Goal: Information Seeking & Learning: Check status

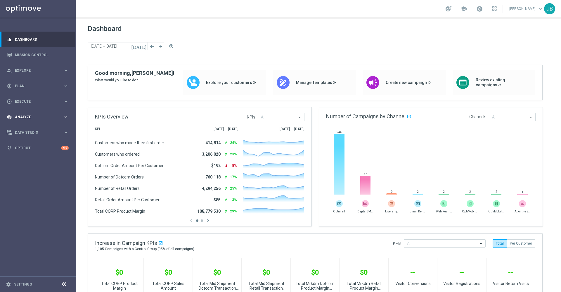
click at [30, 118] on span "Analyze" at bounding box center [39, 117] width 48 height 4
click at [34, 171] on span "BI Studio" at bounding box center [36, 173] width 42 height 4
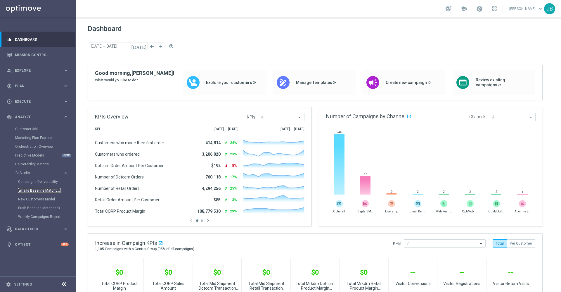
click at [43, 191] on link "Emails Baseline Matchback" at bounding box center [39, 190] width 43 height 5
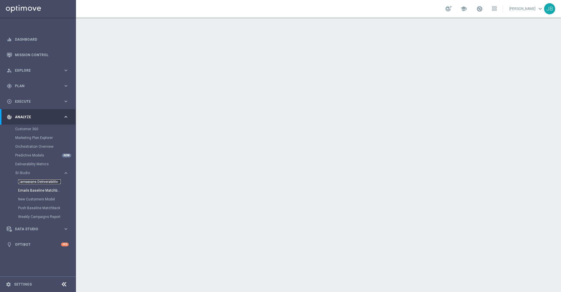
click at [38, 181] on link "Campaigns Deliverability" at bounding box center [39, 181] width 43 height 5
click at [42, 56] on link "Mission Control" at bounding box center [42, 54] width 54 height 15
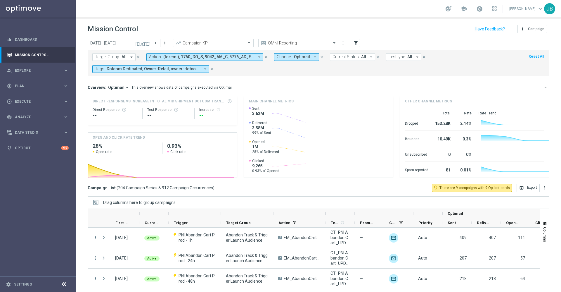
click at [146, 45] on icon "[DATE]" at bounding box center [143, 42] width 16 height 5
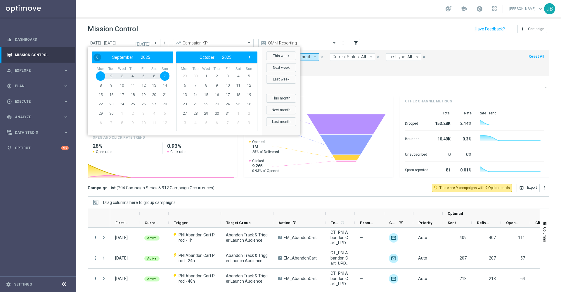
click at [95, 58] on span "‹" at bounding box center [97, 57] width 8 height 8
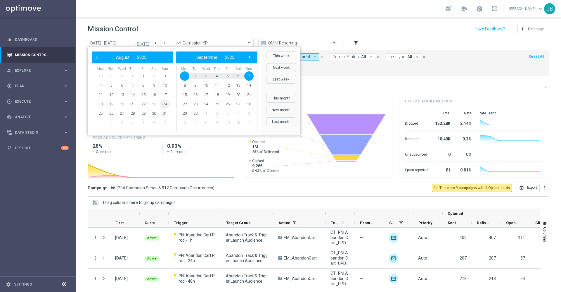
click at [167, 105] on span "24" at bounding box center [164, 103] width 9 height 9
click at [155, 114] on span "30" at bounding box center [153, 113] width 9 height 9
type input "[DATE] - [DATE]"
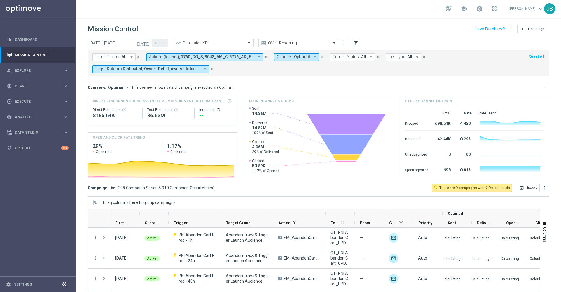
click at [149, 44] on icon "[DATE]" at bounding box center [143, 42] width 16 height 5
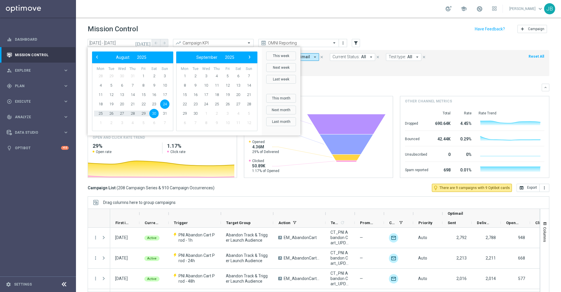
click at [397, 82] on mini-dashboard "Overview: Optimail arrow_drop_down This overview shows data of campaigns execut…" at bounding box center [319, 130] width 462 height 108
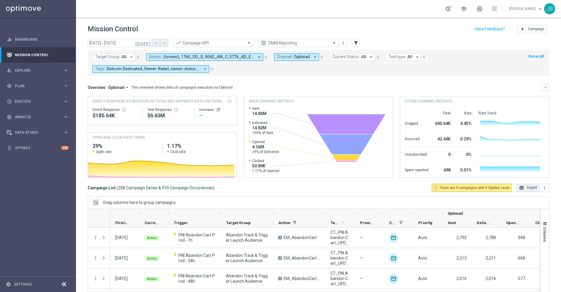
click at [519, 187] on icon "open_in_browser" at bounding box center [521, 187] width 5 height 5
click at [28, 90] on div "gps_fixed Plan keyboard_arrow_right" at bounding box center [37, 85] width 75 height 15
click at [30, 161] on span "Analyze" at bounding box center [39, 161] width 48 height 4
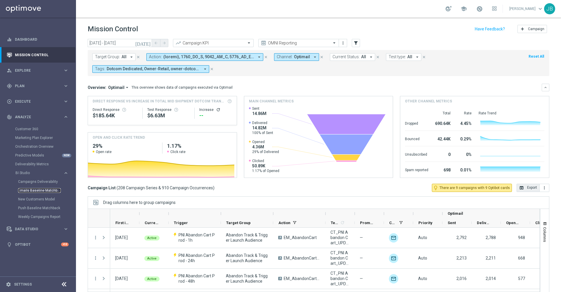
click at [36, 191] on link "Emails Baseline Matchback" at bounding box center [39, 190] width 43 height 5
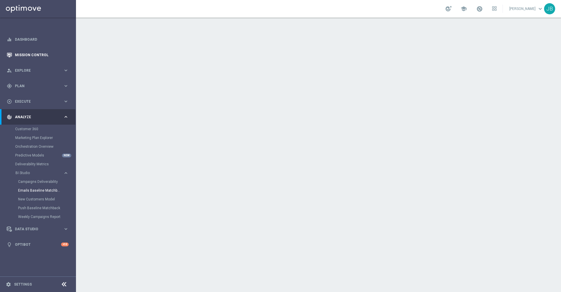
click at [42, 56] on link "Mission Control" at bounding box center [42, 54] width 54 height 15
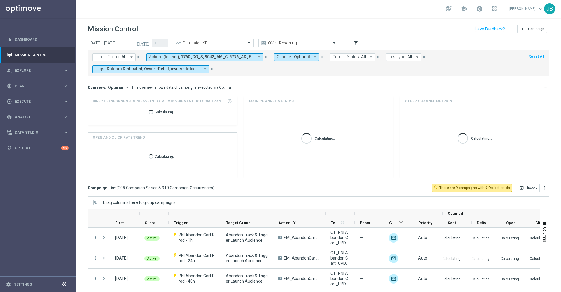
click at [148, 43] on icon "[DATE]" at bounding box center [143, 42] width 16 height 5
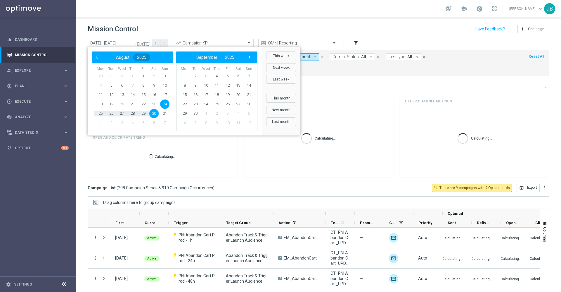
click at [140, 58] on span "2025" at bounding box center [141, 57] width 9 height 5
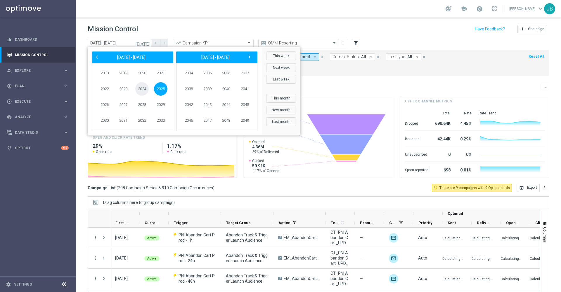
click at [140, 87] on span "2024" at bounding box center [141, 88] width 13 height 13
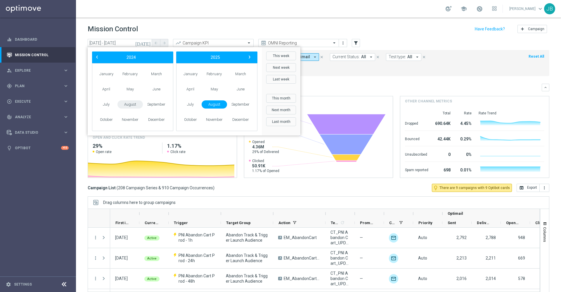
click at [138, 104] on span "August" at bounding box center [129, 104] width 25 height 8
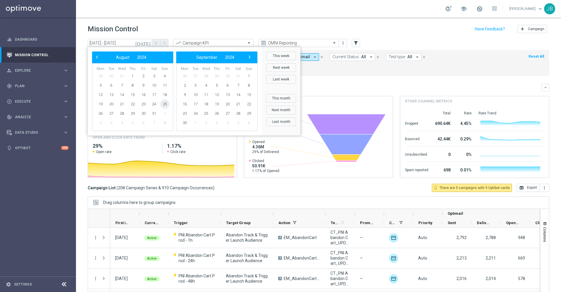
click at [166, 103] on span "25" at bounding box center [164, 103] width 9 height 9
click at [155, 113] on span "31" at bounding box center [153, 113] width 9 height 9
type input "25 Aug 2024 - 31 Aug 2024"
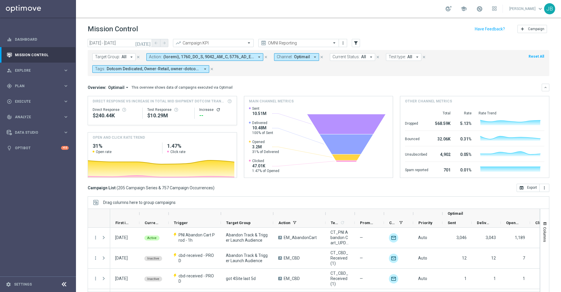
scroll to position [13, 0]
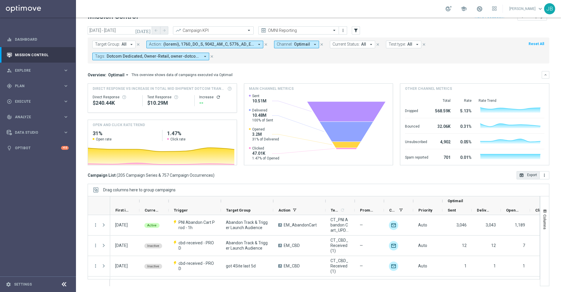
click at [518, 178] on button "open_in_browser Export" at bounding box center [528, 175] width 23 height 8
click at [34, 104] on div "play_circle_outline Execute keyboard_arrow_right" at bounding box center [37, 101] width 75 height 15
click at [25, 91] on div "gps_fixed Plan keyboard_arrow_right" at bounding box center [37, 85] width 75 height 15
click at [27, 163] on div "track_changes Analyze keyboard_arrow_right" at bounding box center [37, 160] width 75 height 15
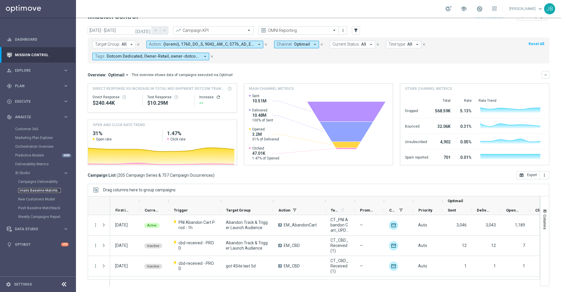
click at [41, 190] on link "Emails Baseline Matchback" at bounding box center [39, 190] width 43 height 5
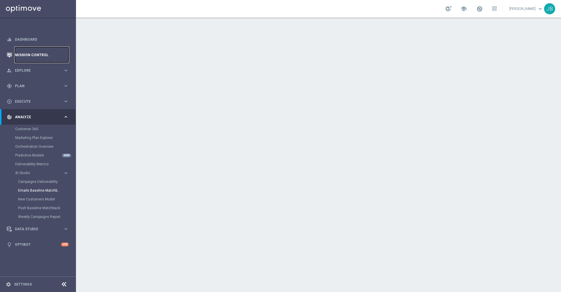
click at [42, 52] on link "Mission Control" at bounding box center [42, 54] width 54 height 15
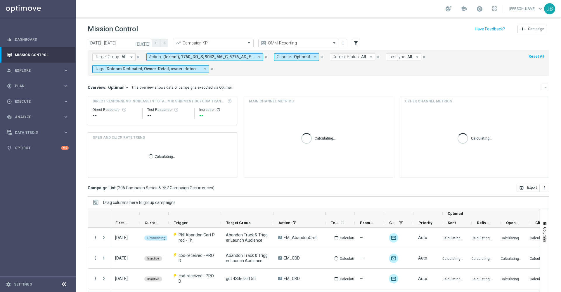
click at [299, 41] on input "text" at bounding box center [293, 43] width 63 height 5
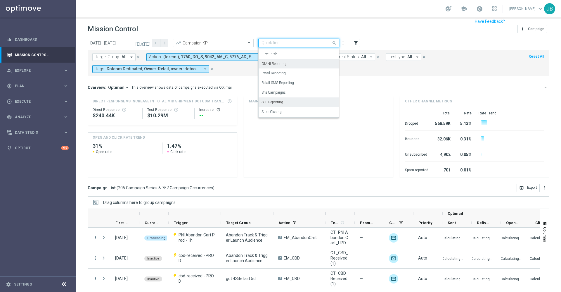
scroll to position [8, 0]
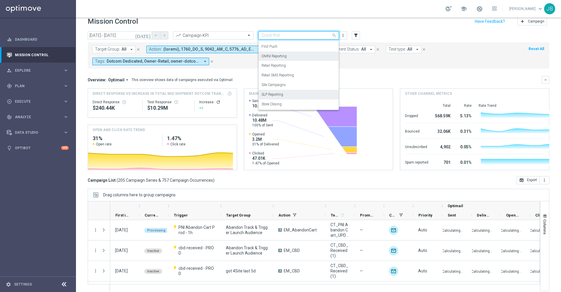
click at [289, 96] on div "SLP Reporting" at bounding box center [299, 95] width 74 height 10
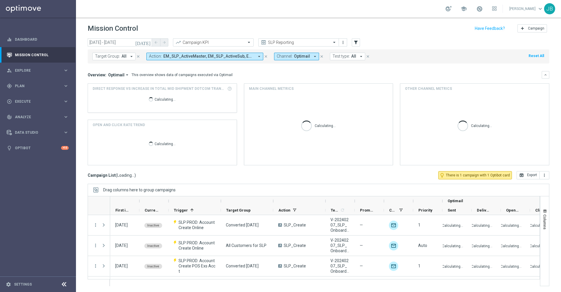
scroll to position [1, 0]
click at [148, 41] on icon "[DATE]" at bounding box center [143, 42] width 16 height 5
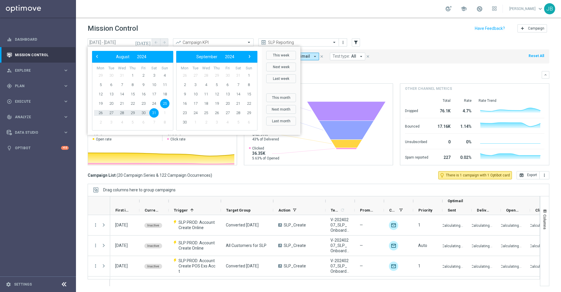
click at [369, 76] on div "Overview: Optimail arrow_drop_down This overview shows data of campaigns execut…" at bounding box center [315, 74] width 454 height 5
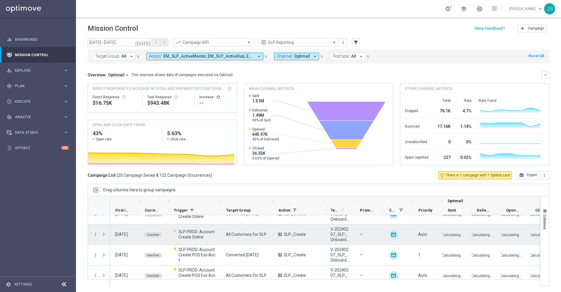
scroll to position [0, 0]
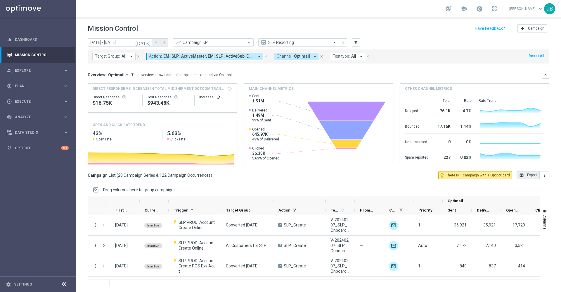
click at [525, 178] on button "open_in_browser Export" at bounding box center [528, 175] width 23 height 8
click at [385, 44] on div "today 25 Aug 2024 - 31 Aug 2024 arrow_back arrow_forward Campaign KPI trending_…" at bounding box center [319, 42] width 462 height 9
click at [149, 43] on icon "[DATE]" at bounding box center [143, 42] width 16 height 5
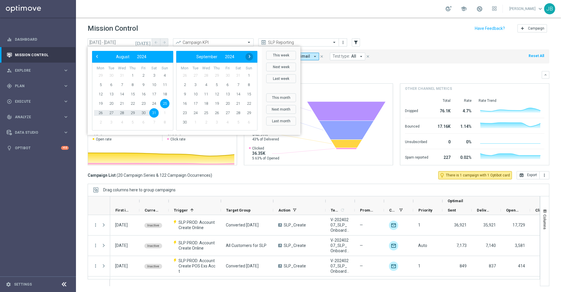
click at [248, 55] on span "›" at bounding box center [250, 57] width 8 height 8
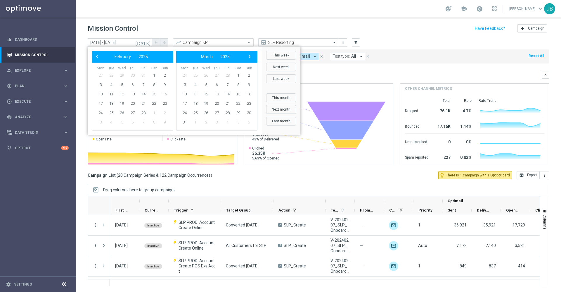
click at [248, 55] on span "›" at bounding box center [250, 57] width 8 height 8
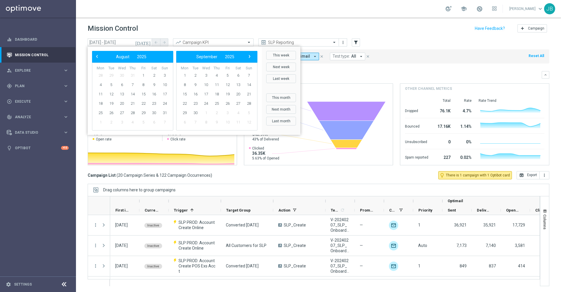
click at [248, 55] on span "›" at bounding box center [250, 57] width 8 height 8
click at [96, 56] on span "‹" at bounding box center [97, 57] width 8 height 8
click at [166, 104] on span "24" at bounding box center [164, 103] width 9 height 9
click at [156, 113] on span "30" at bounding box center [153, 112] width 9 height 9
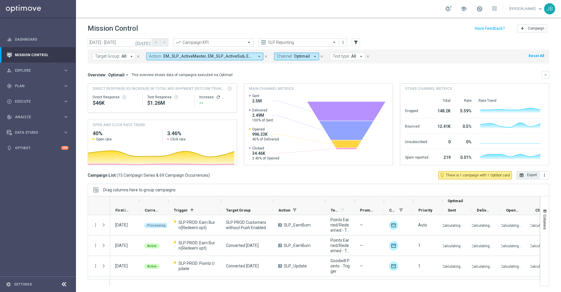
click at [521, 174] on button "open_in_browser Export" at bounding box center [528, 175] width 23 height 8
click at [520, 175] on button "open_in_browser Export" at bounding box center [528, 175] width 23 height 8
click at [150, 40] on icon "[DATE]" at bounding box center [143, 42] width 16 height 5
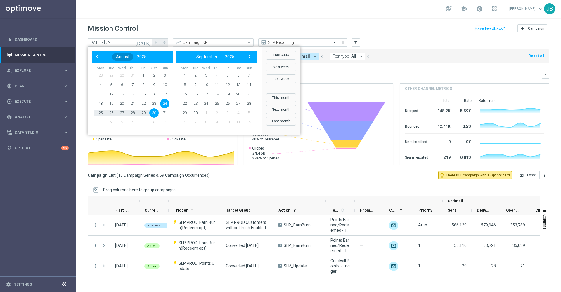
click at [118, 58] on span "August" at bounding box center [122, 56] width 13 height 5
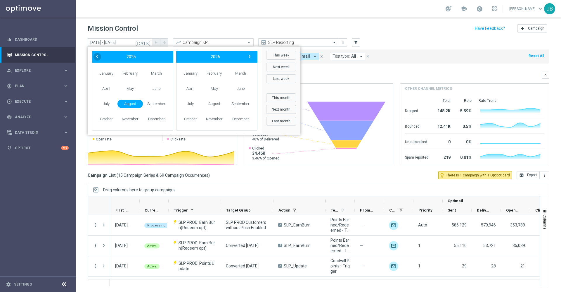
click at [98, 56] on span "‹" at bounding box center [97, 57] width 8 height 8
click at [125, 104] on span "August" at bounding box center [129, 104] width 25 height 8
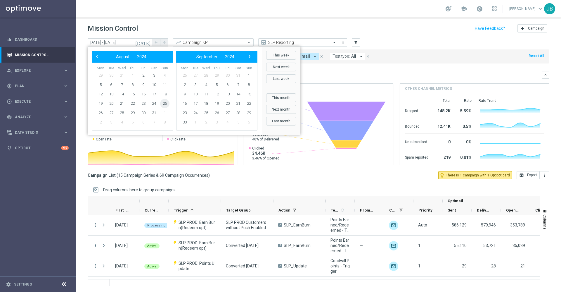
click at [167, 103] on span "25" at bounding box center [164, 103] width 9 height 9
click at [156, 111] on span "31" at bounding box center [153, 112] width 9 height 9
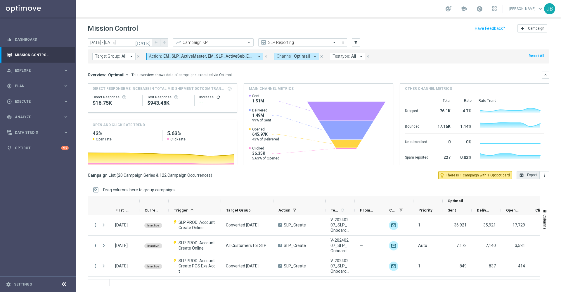
click at [522, 176] on button "open_in_browser Export" at bounding box center [528, 175] width 23 height 8
click at [127, 55] on button "Target Group: All arrow_drop_down" at bounding box center [113, 57] width 43 height 8
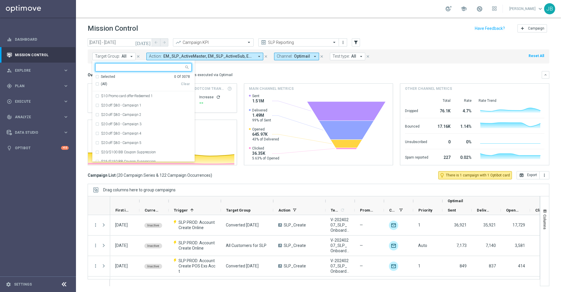
click at [147, 43] on icon "[DATE]" at bounding box center [143, 42] width 16 height 5
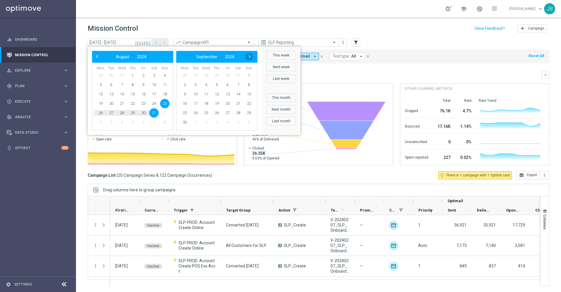
click at [248, 57] on span "›" at bounding box center [250, 57] width 8 height 8
click at [117, 55] on span "September" at bounding box center [122, 56] width 21 height 5
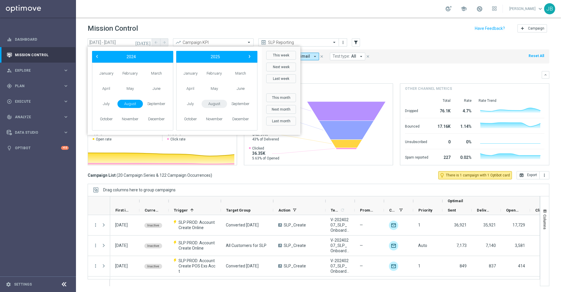
click at [213, 104] on span "August" at bounding box center [214, 104] width 25 height 8
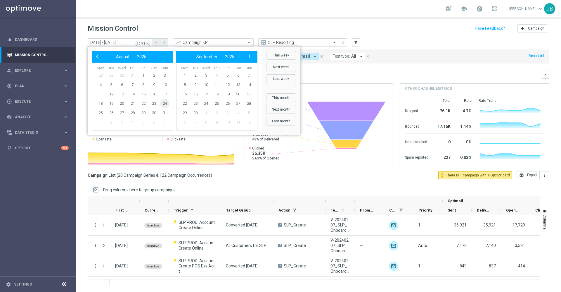
click at [165, 106] on span "24" at bounding box center [164, 103] width 9 height 9
click at [155, 112] on span "30" at bounding box center [153, 112] width 9 height 9
type input "[DATE] - [DATE]"
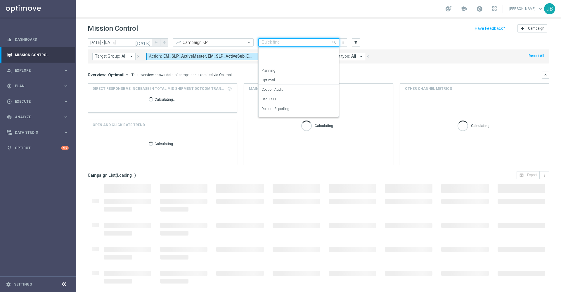
click at [319, 41] on input "text" at bounding box center [293, 42] width 63 height 5
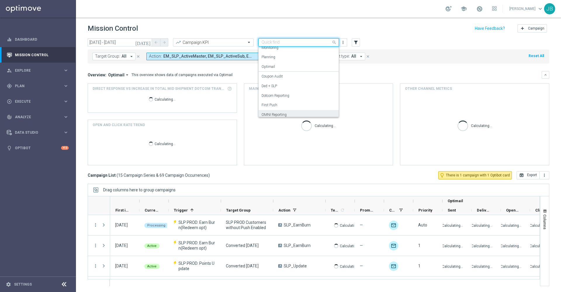
click at [292, 113] on div "OMNI Reporting" at bounding box center [299, 115] width 74 height 10
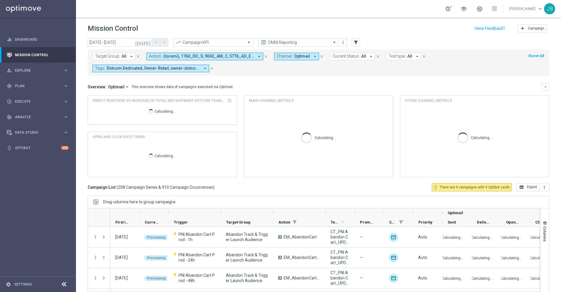
click at [126, 55] on button "Target Group: All arrow_drop_down" at bounding box center [113, 57] width 43 height 8
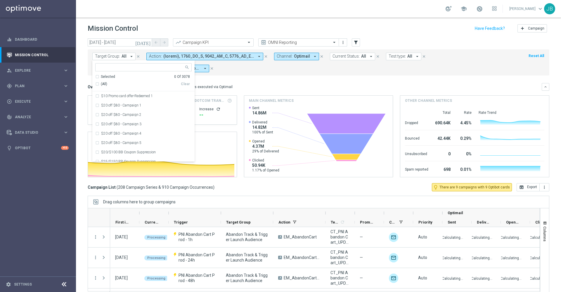
click at [274, 76] on mini-dashboard "Overview: Optimail arrow_drop_down This overview shows data of campaigns execut…" at bounding box center [319, 129] width 462 height 108
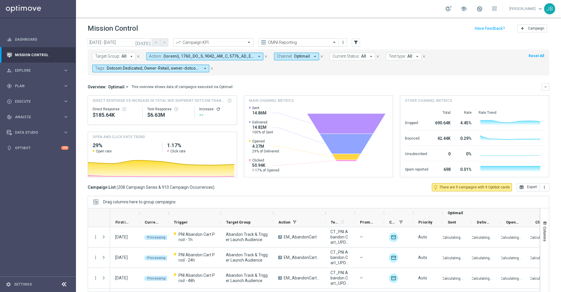
click at [292, 42] on input "text" at bounding box center [293, 42] width 63 height 5
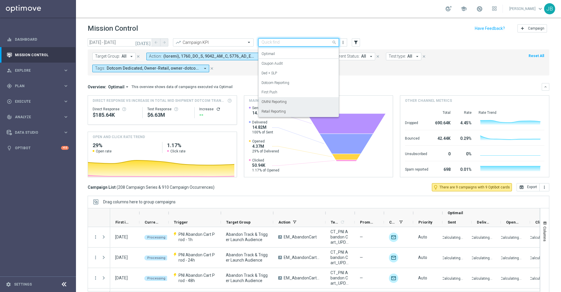
scroll to position [25, 0]
click at [415, 59] on button "Test type: All arrow_drop_down" at bounding box center [403, 57] width 35 height 8
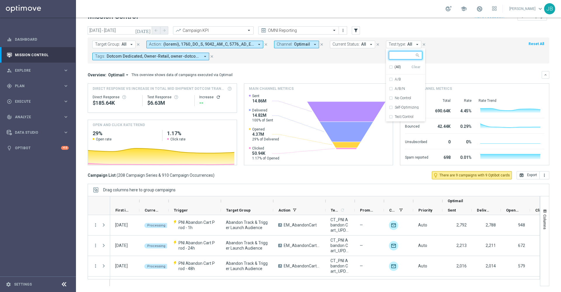
scroll to position [0, 0]
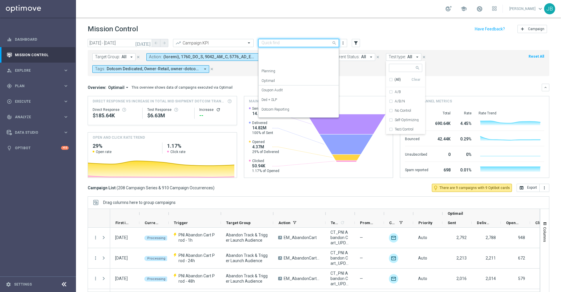
click at [311, 40] on div "Quick find OMNI Reporting" at bounding box center [295, 42] width 73 height 5
click at [280, 63] on label "OMNI Reporting" at bounding box center [274, 63] width 25 height 5
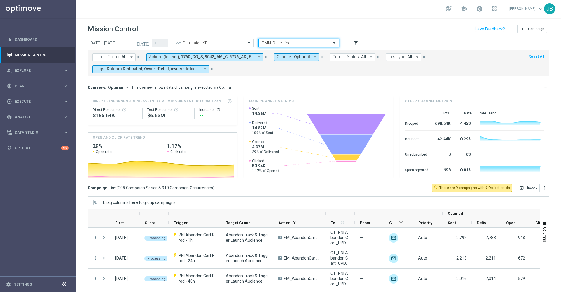
click at [125, 56] on span "All" at bounding box center [124, 56] width 5 height 5
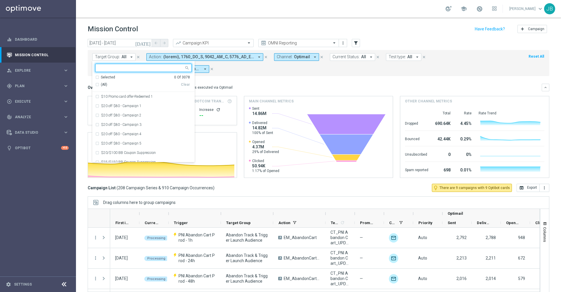
click at [131, 65] on input "text" at bounding box center [141, 67] width 86 height 5
click at [97, 85] on div "(All Search Results)" at bounding box center [138, 84] width 86 height 5
type input "bts"
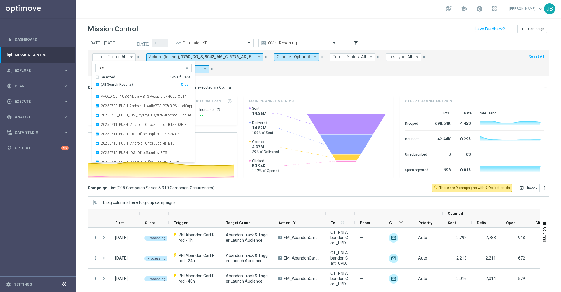
click at [256, 85] on div "Overview: Optimail arrow_drop_down This overview shows data of campaigns execut…" at bounding box center [315, 87] width 454 height 5
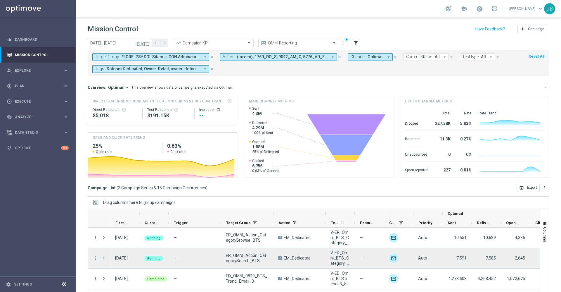
scroll to position [13, 0]
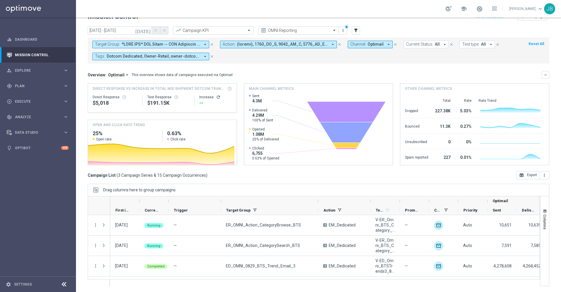
drag, startPoint x: 272, startPoint y: 201, endPoint x: 317, endPoint y: 199, distance: 45.1
click at [317, 199] on div at bounding box center [318, 200] width 2 height 9
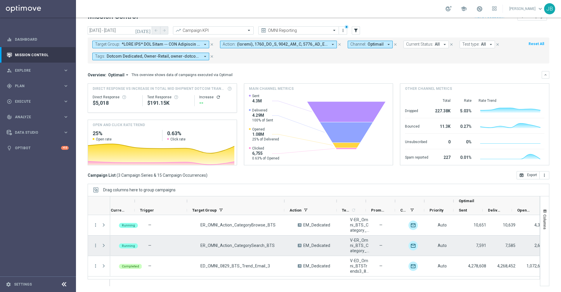
scroll to position [0, 38]
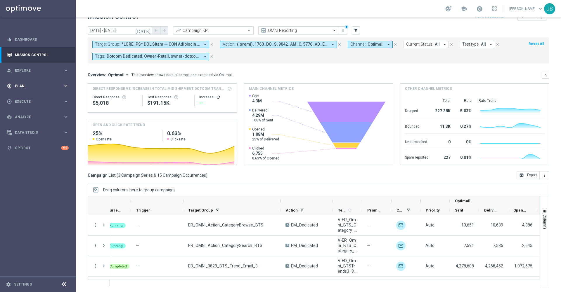
click at [26, 89] on div "gps_fixed Plan keyboard_arrow_right" at bounding box center [37, 85] width 75 height 15
click at [27, 150] on div "play_circle_outline Execute keyboard_arrow_right" at bounding box center [37, 144] width 75 height 15
click at [33, 136] on div "track_changes Analyze" at bounding box center [35, 134] width 56 height 5
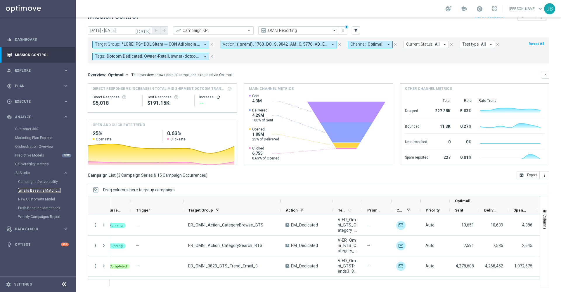
click at [37, 191] on link "Emails Baseline Matchback" at bounding box center [39, 190] width 43 height 5
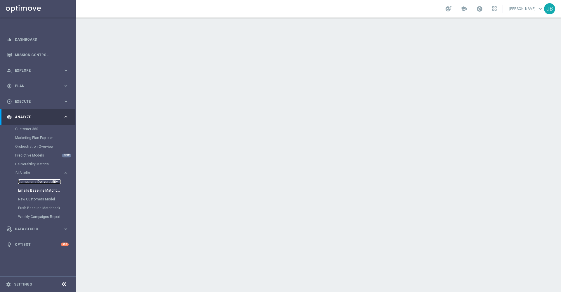
click at [35, 181] on link "Campaigns Deliverability" at bounding box center [39, 181] width 43 height 5
click at [52, 54] on link "Mission Control" at bounding box center [42, 54] width 54 height 15
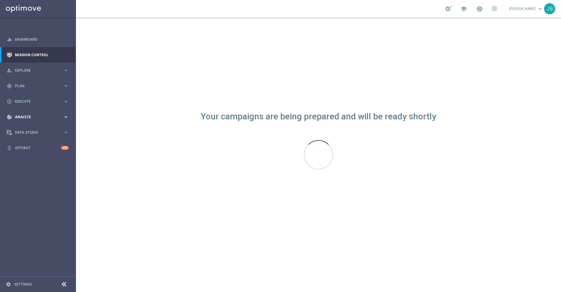
click at [37, 115] on span "Analyze" at bounding box center [39, 117] width 48 height 4
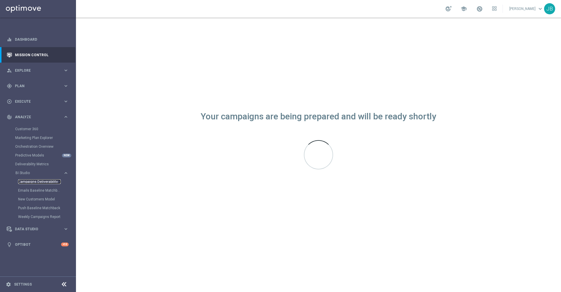
click at [42, 182] on link "Campaigns Deliverability" at bounding box center [39, 181] width 43 height 5
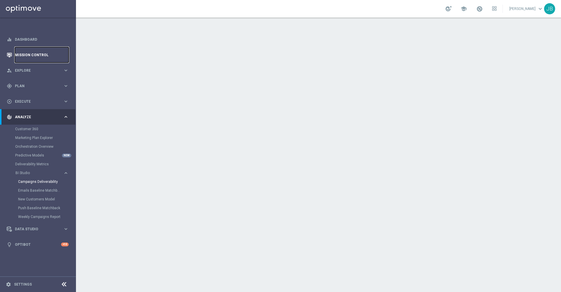
click at [34, 53] on link "Mission Control" at bounding box center [42, 54] width 54 height 15
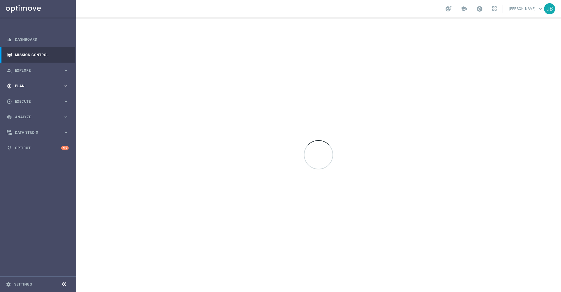
click at [36, 89] on div "gps_fixed Plan keyboard_arrow_right" at bounding box center [37, 85] width 75 height 15
click at [41, 98] on link "Target Groups" at bounding box center [38, 98] width 46 height 5
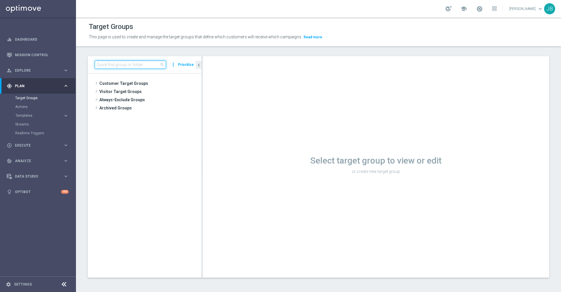
click at [117, 66] on input at bounding box center [130, 64] width 71 height 8
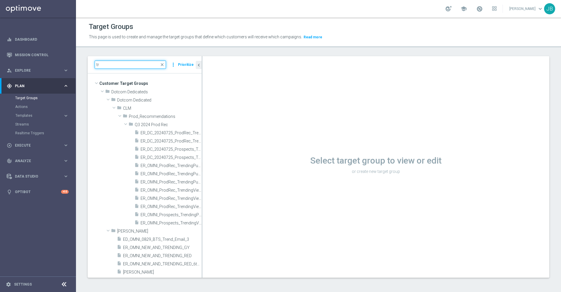
type input "t"
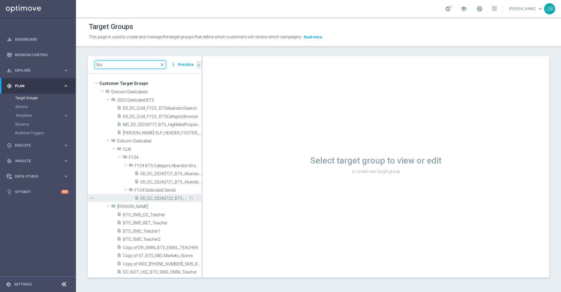
type input "bts"
click at [154, 198] on span "ED_DC_20240722_BTS_DedicatedTeacherAppreciation" at bounding box center [165, 198] width 48 height 5
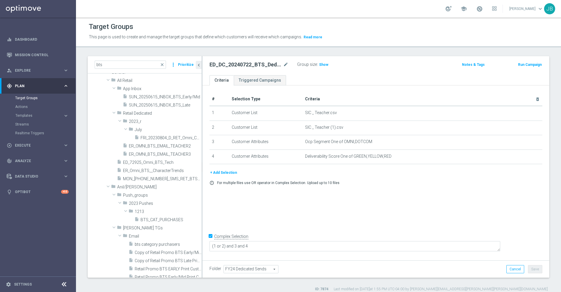
scroll to position [580, 0]
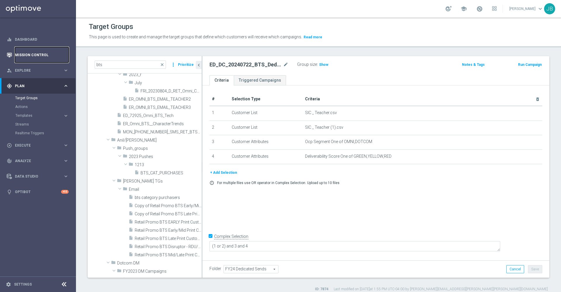
click at [51, 53] on link "Mission Control" at bounding box center [42, 54] width 54 height 15
click at [41, 54] on link "Mission Control" at bounding box center [42, 54] width 54 height 15
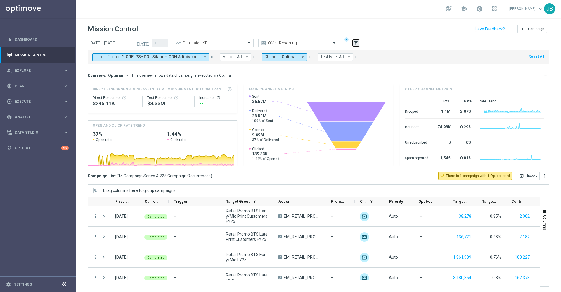
click at [357, 42] on icon "filter_alt" at bounding box center [355, 42] width 5 height 5
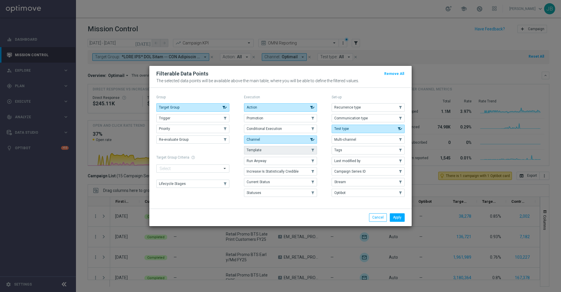
click at [282, 151] on button "Template" at bounding box center [280, 150] width 73 height 8
click at [399, 216] on button "Apply" at bounding box center [397, 217] width 15 height 8
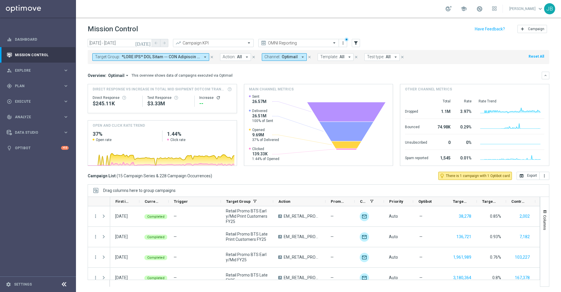
click at [326, 58] on span "Template:" at bounding box center [329, 56] width 18 height 5
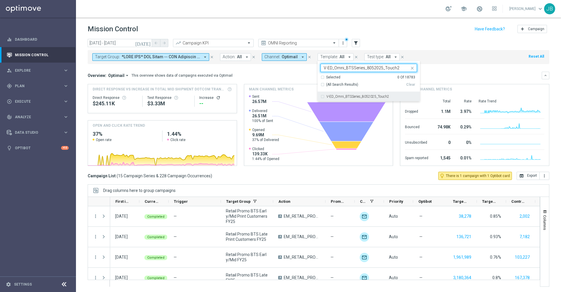
click at [358, 97] on label "V-ED_Omni_BTSSeries_8052025_Touch2" at bounding box center [357, 97] width 63 height 4
type input "V-ED_Omni_BTSSeries_8052025_Touch2"
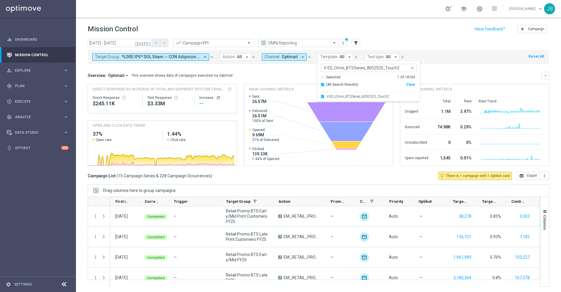
click at [452, 68] on mini-dashboard "Overview: Optimail arrow_drop_down This overview shows data of campaigns execut…" at bounding box center [319, 118] width 462 height 108
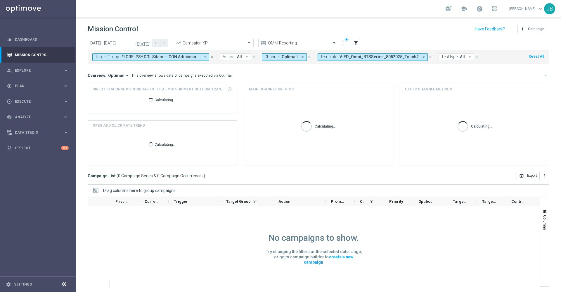
click at [211, 57] on icon "close" at bounding box center [212, 57] width 4 height 4
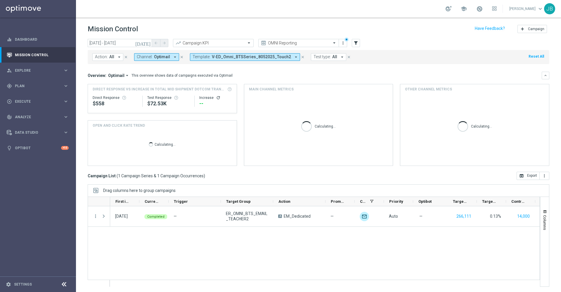
scroll to position [1, 0]
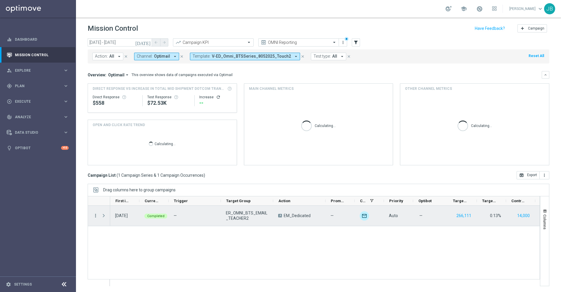
click at [95, 216] on icon "more_vert" at bounding box center [95, 215] width 5 height 5
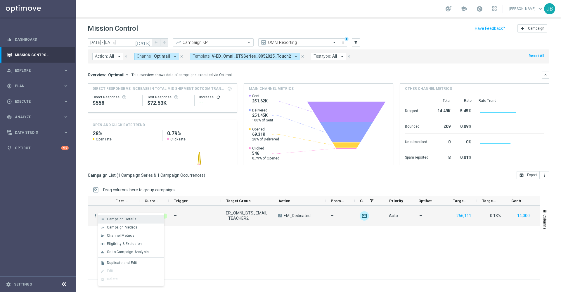
click at [130, 219] on span "Campaign Details" at bounding box center [122, 219] width 30 height 4
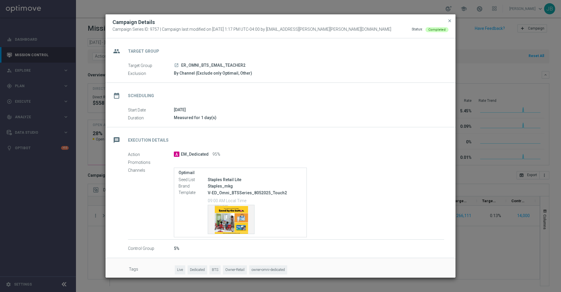
click at [449, 23] on button "close" at bounding box center [450, 20] width 6 height 7
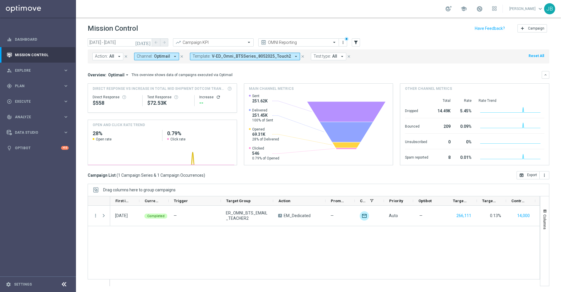
click at [226, 56] on span "V-ED_Omni_BTSSeries_8052025_Touch2" at bounding box center [251, 56] width 79 height 5
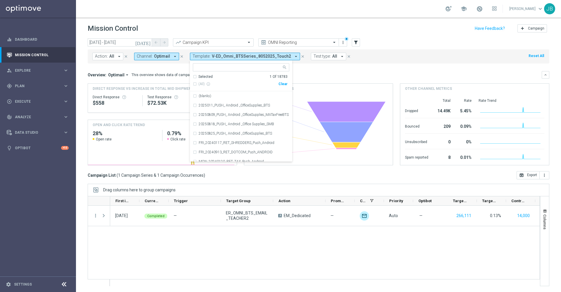
click at [359, 72] on div "Overview: Optimail arrow_drop_down This overview shows data of campaigns execut…" at bounding box center [319, 75] width 462 height 8
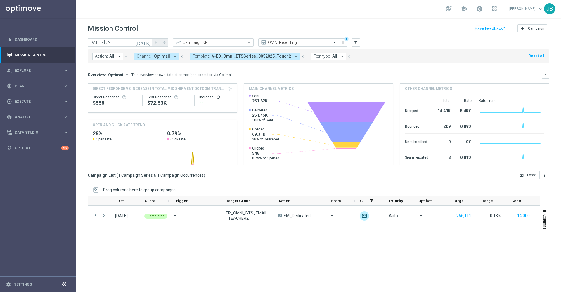
click at [149, 43] on icon "[DATE]" at bounding box center [143, 42] width 16 height 5
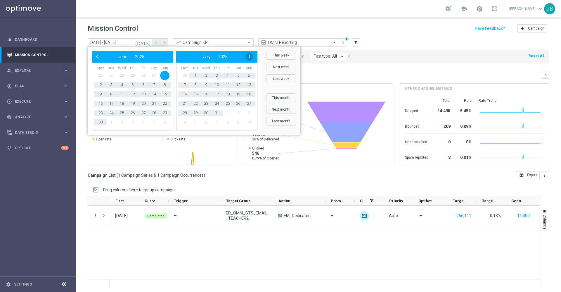
click at [248, 57] on span "›" at bounding box center [250, 57] width 8 height 8
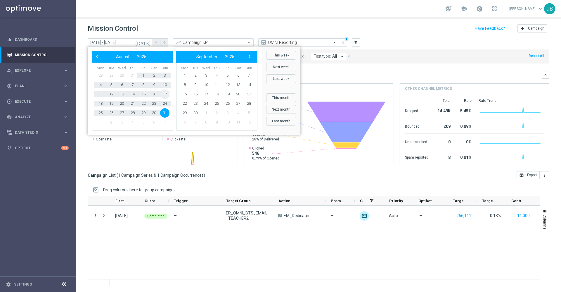
click at [166, 93] on span "17" at bounding box center [164, 93] width 9 height 9
click at [155, 102] on span "23" at bounding box center [153, 103] width 9 height 9
type input "17 Aug 2025 - 23 Aug 2025"
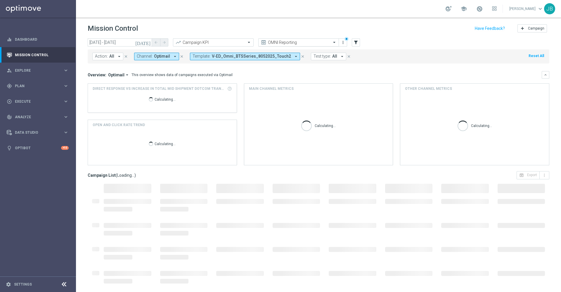
click at [287, 46] on div "OMNI Reporting" at bounding box center [298, 42] width 81 height 8
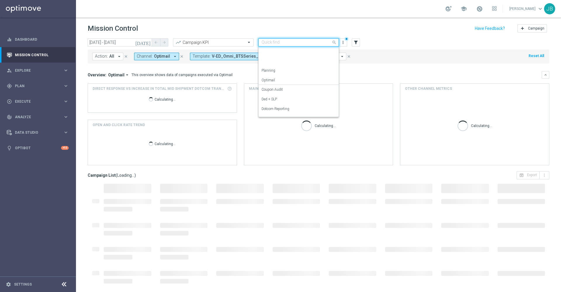
scroll to position [65, 0]
click at [284, 78] on div "Retail SMS Reporting" at bounding box center [299, 82] width 74 height 10
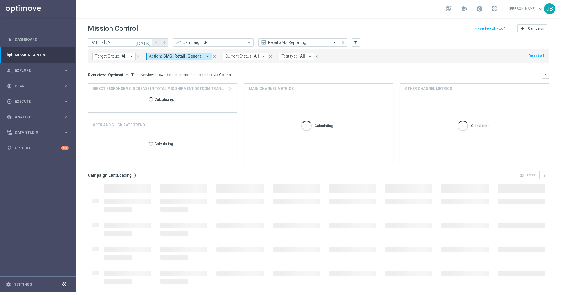
click at [283, 45] on div "Retail SMS Reporting" at bounding box center [298, 42] width 81 height 8
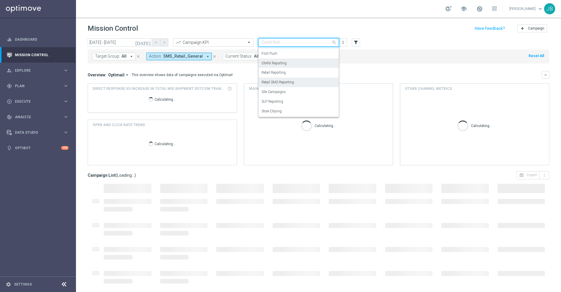
click at [284, 64] on label "OMNI Reporting" at bounding box center [274, 63] width 25 height 5
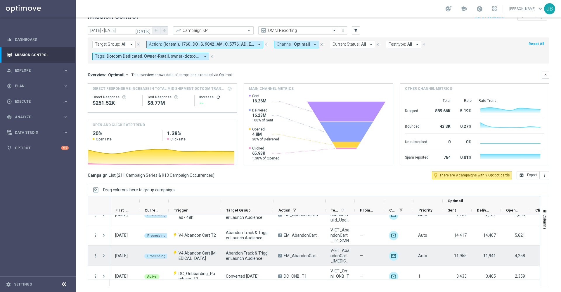
scroll to position [0, 0]
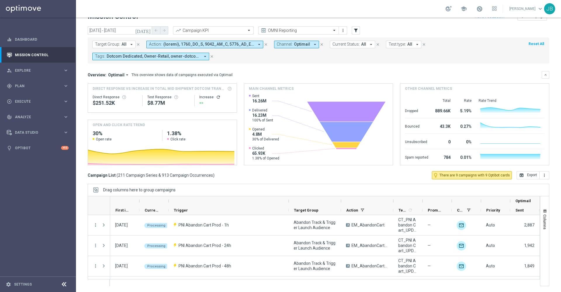
drag, startPoint x: 221, startPoint y: 202, endPoint x: 289, endPoint y: 205, distance: 67.9
click at [289, 205] on div at bounding box center [289, 200] width 2 height 9
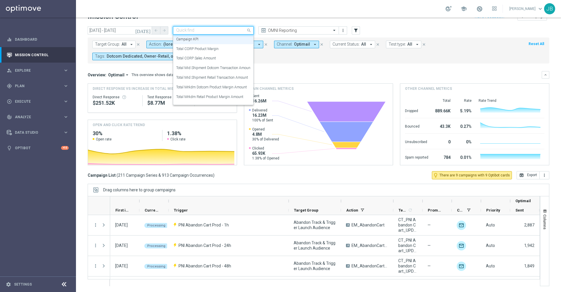
click at [230, 28] on div "Quick find Campaign KPI" at bounding box center [209, 30] width 73 height 5
click at [224, 68] on label "Total Mid Shipment Dotcom Transaction Amount" at bounding box center [213, 67] width 75 height 5
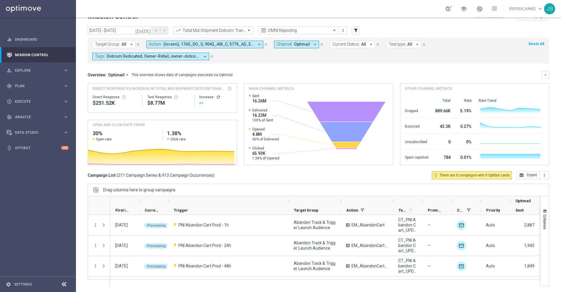
click at [216, 97] on icon "refresh" at bounding box center [218, 97] width 5 height 5
click at [521, 177] on button "open_in_browser Export" at bounding box center [528, 175] width 23 height 8
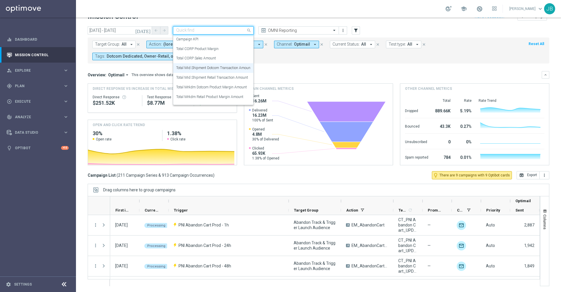
click at [243, 32] on div at bounding box center [213, 30] width 80 height 5
click at [224, 90] on div "Total Mrkdm Dotcom Product Margin Amount" at bounding box center [213, 87] width 74 height 10
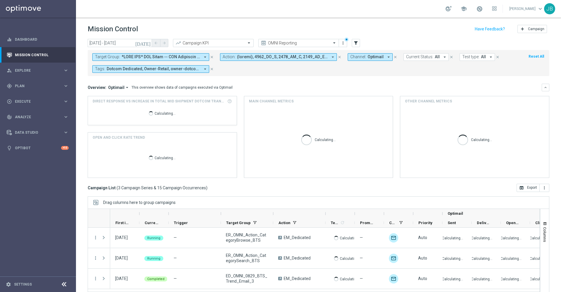
click at [151, 57] on span at bounding box center [161, 56] width 79 height 5
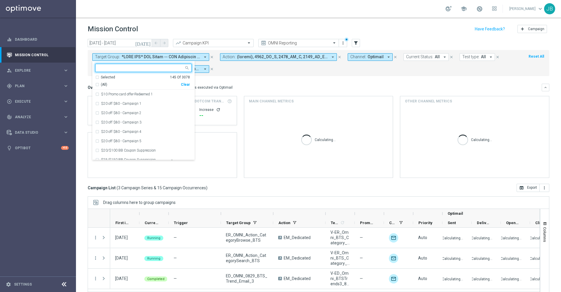
click at [0, 0] on div "Clear" at bounding box center [0, 0] width 0 height 0
click at [139, 66] on input "text" at bounding box center [141, 67] width 86 height 5
click at [97, 85] on div "(All Search Results)" at bounding box center [138, 84] width 86 height 5
type input "trend"
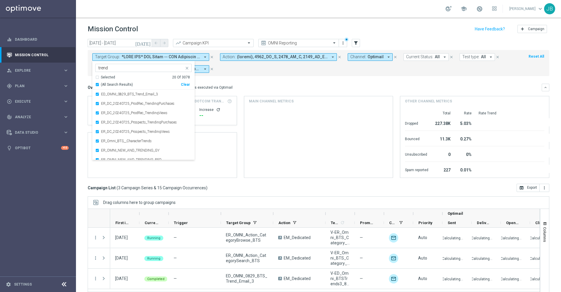
click at [238, 76] on mini-dashboard "Overview: Optimail arrow_drop_down This overview shows data of campaigns execut…" at bounding box center [319, 130] width 462 height 108
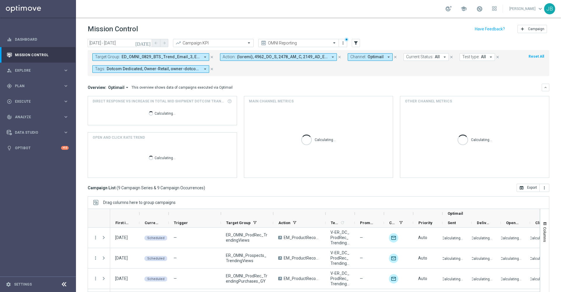
click at [148, 43] on icon "[DATE]" at bounding box center [143, 42] width 16 height 5
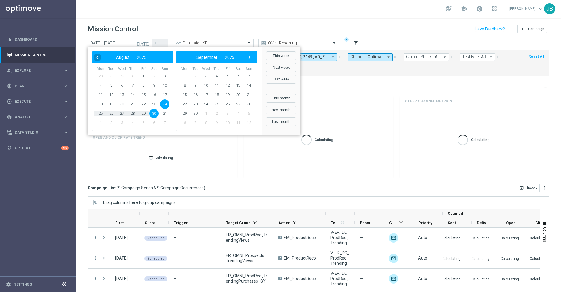
click at [101, 55] on span "‹" at bounding box center [98, 57] width 8 height 8
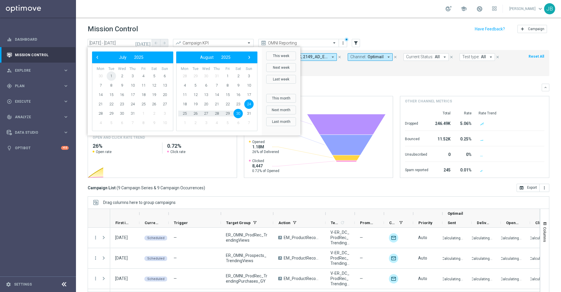
click at [110, 74] on span "1" at bounding box center [111, 75] width 9 height 9
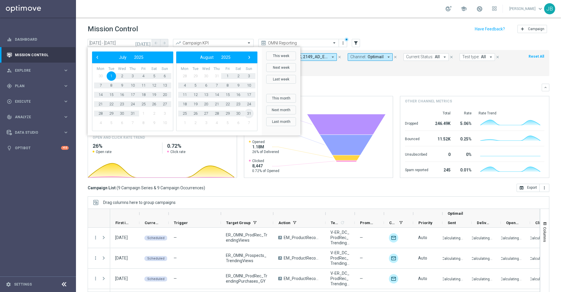
click at [250, 113] on span "31" at bounding box center [248, 113] width 9 height 9
type input "[DATE] - [DATE]"
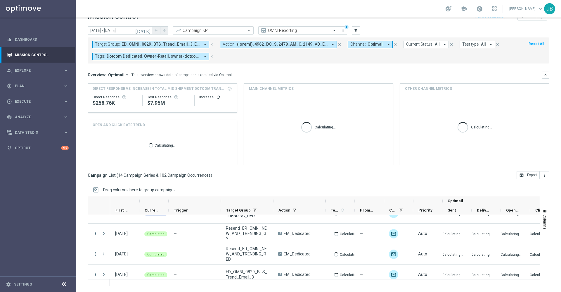
scroll to position [222, 0]
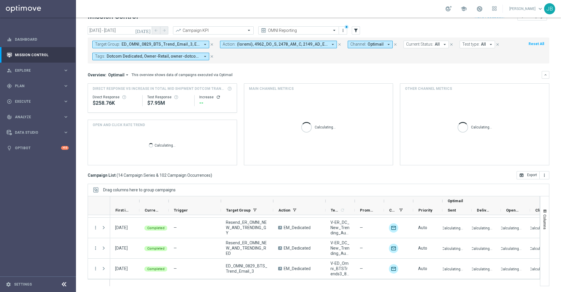
drag, startPoint x: 271, startPoint y: 201, endPoint x: 296, endPoint y: 203, distance: 24.3
click at [296, 203] on div "Optimail" at bounding box center [350, 200] width 480 height 9
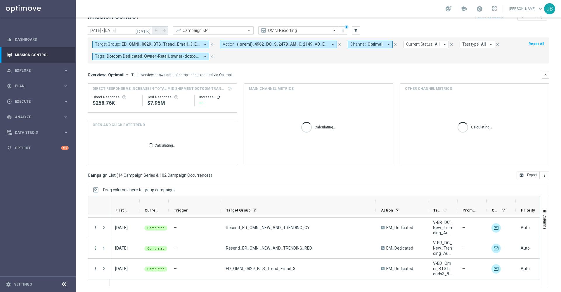
drag, startPoint x: 272, startPoint y: 199, endPoint x: 375, endPoint y: 205, distance: 102.7
click at [375, 205] on div at bounding box center [376, 200] width 2 height 9
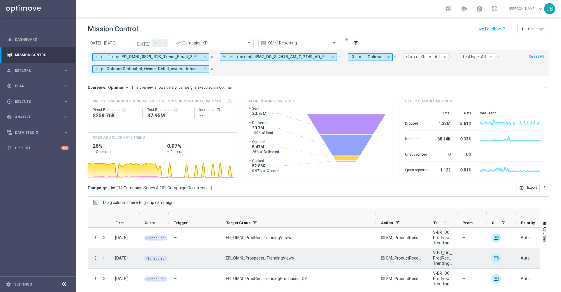
scroll to position [5, 0]
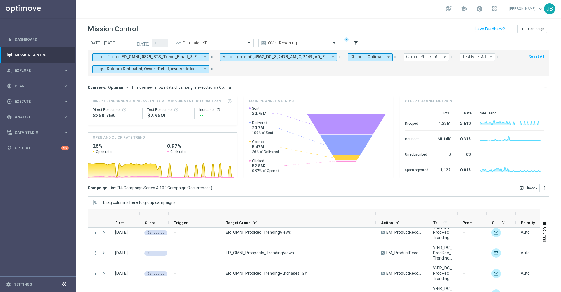
click at [155, 57] on span "ED_OMNI_0829_BTS_Trend_Email_3, ER_DC_20240725_ProdRec_TrendingPurchases, ER_DC…" at bounding box center [161, 56] width 79 height 5
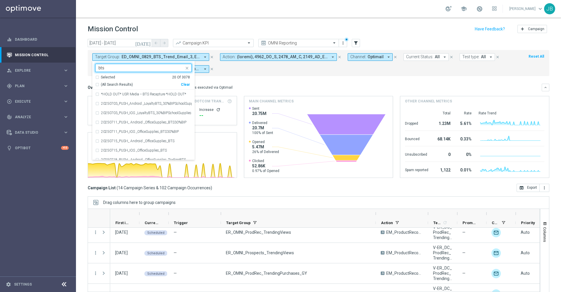
type input "bts"
click at [258, 81] on mini-dashboard "Overview: Optimail arrow_drop_down This overview shows data of campaigns execut…" at bounding box center [319, 130] width 462 height 108
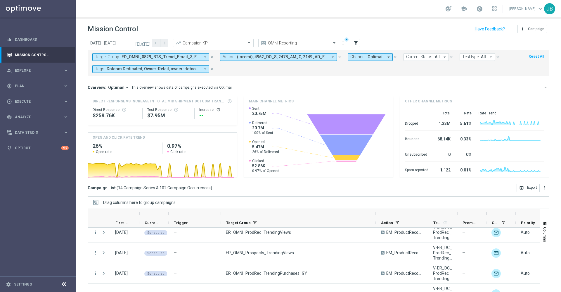
click at [138, 58] on span "ED_OMNI_0829_BTS_Trend_Email_3, ER_DC_20240725_ProdRec_TrendingPurchases, ER_DC…" at bounding box center [161, 56] width 79 height 5
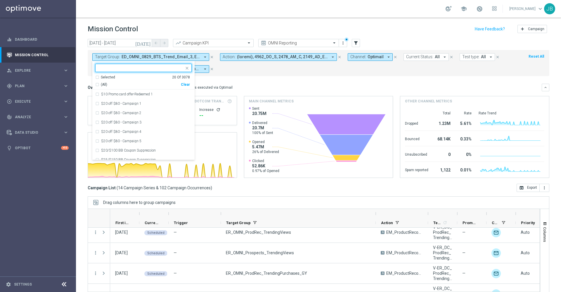
click at [0, 0] on div "Clear" at bounding box center [0, 0] width 0 height 0
click at [129, 66] on input "text" at bounding box center [141, 67] width 86 height 5
click at [97, 83] on div "(All Search Results)" at bounding box center [138, 84] width 86 height 5
type input "bts"
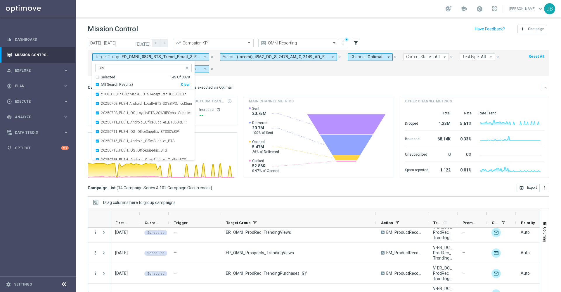
click at [276, 83] on mini-dashboard "Overview: Optimail arrow_drop_down This overview shows data of campaigns execut…" at bounding box center [319, 130] width 462 height 108
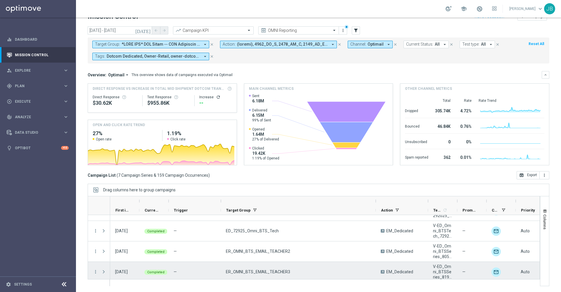
scroll to position [55, 0]
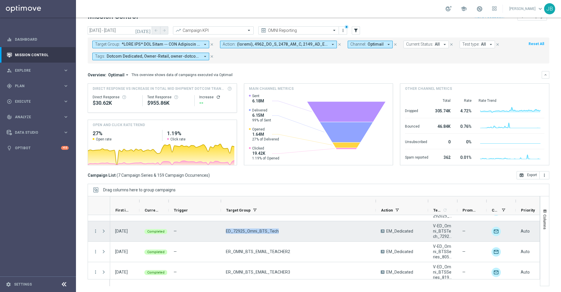
drag, startPoint x: 277, startPoint y: 229, endPoint x: 227, endPoint y: 232, distance: 50.6
click at [227, 232] on div "ED_72925_Omni_BTS_Tech" at bounding box center [298, 231] width 155 height 20
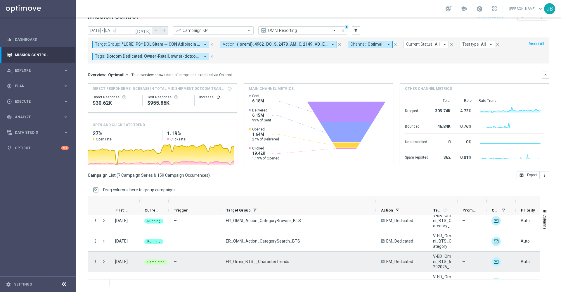
scroll to position [79, 0]
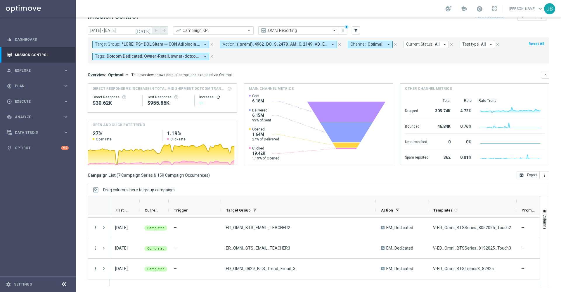
drag, startPoint x: 457, startPoint y: 200, endPoint x: 516, endPoint y: 194, distance: 59.3
click at [516, 194] on div "Drag columns here to group campaigns Drag here to set column labels" at bounding box center [319, 235] width 462 height 102
click at [354, 33] on icon "filter_alt" at bounding box center [355, 30] width 5 height 5
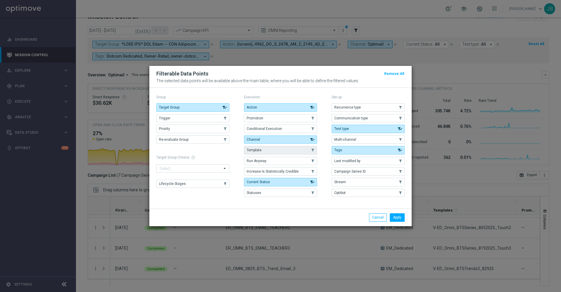
click at [290, 150] on button "Template" at bounding box center [280, 150] width 73 height 8
click at [401, 217] on button "Apply" at bounding box center [397, 217] width 15 height 8
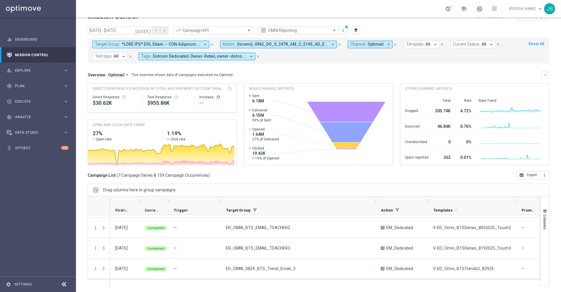
click at [418, 43] on span "Template:" at bounding box center [415, 44] width 18 height 5
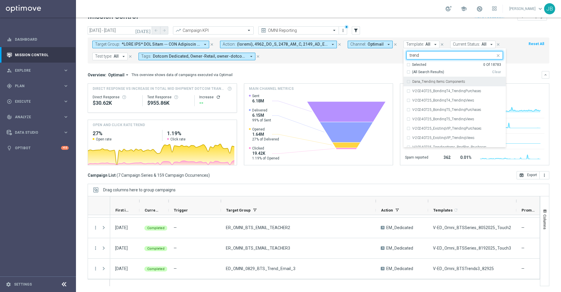
click at [407, 72] on div "(All Search Results)" at bounding box center [450, 72] width 86 height 5
type input "trend"
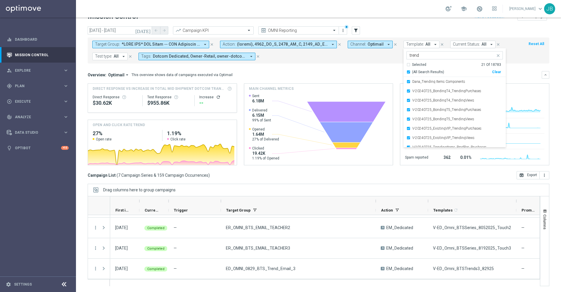
click at [519, 72] on div "Overview: Optimail arrow_drop_down This overview shows data of campaigns execut…" at bounding box center [315, 74] width 454 height 5
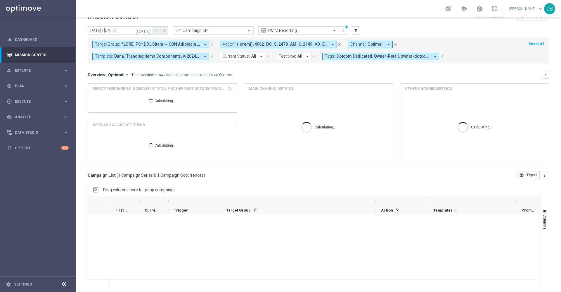
scroll to position [0, 0]
click at [148, 31] on icon "[DATE]" at bounding box center [143, 30] width 16 height 5
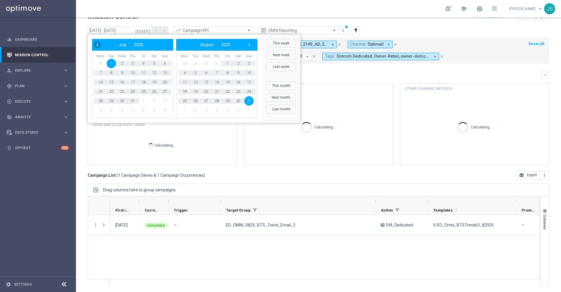
click at [95, 42] on span "‹" at bounding box center [98, 45] width 8 height 8
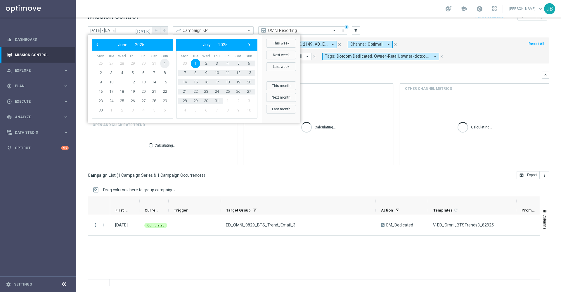
click at [164, 66] on span "1" at bounding box center [164, 63] width 9 height 9
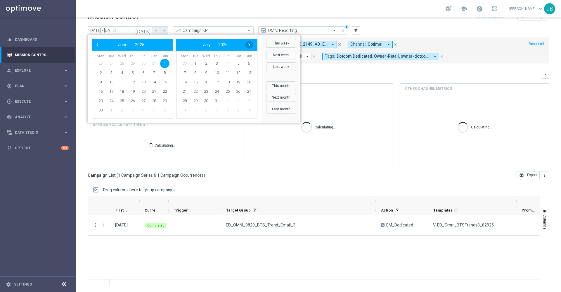
click at [251, 46] on span "›" at bounding box center [249, 45] width 8 height 8
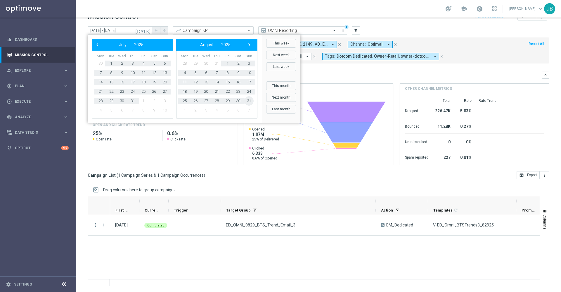
click at [251, 100] on span "31" at bounding box center [248, 100] width 9 height 9
type input "[DATE] - [DATE]"
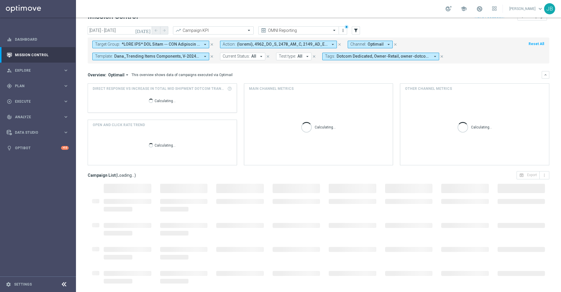
click at [210, 43] on icon "close" at bounding box center [212, 44] width 4 height 4
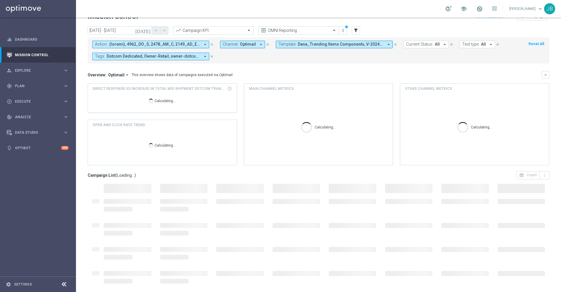
click at [273, 75] on div "Overview: Optimail arrow_drop_down This overview shows data of campaigns execut…" at bounding box center [315, 74] width 454 height 5
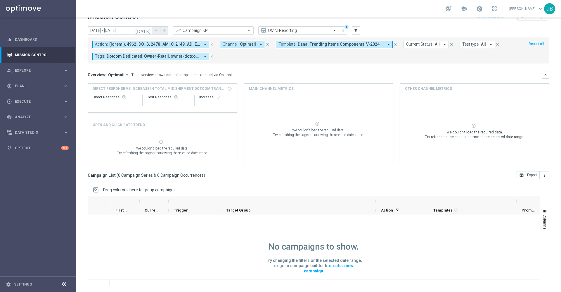
click at [319, 44] on span "Dana_Trending Items Components, V-20240725_BondingT4_TrendingPurchases, V-20240…" at bounding box center [341, 44] width 86 height 5
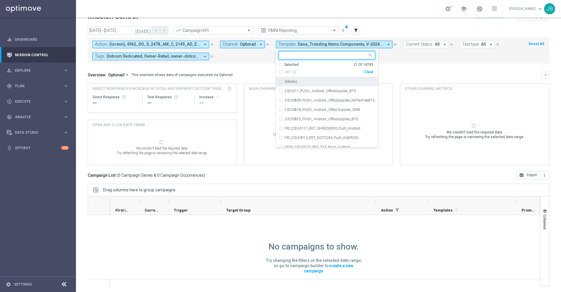
click at [0, 0] on div "Clear" at bounding box center [0, 0] width 0 height 0
click at [333, 55] on input "text" at bounding box center [325, 55] width 86 height 5
click at [280, 72] on div "(All Search Results)" at bounding box center [322, 72] width 86 height 5
type input "trend"
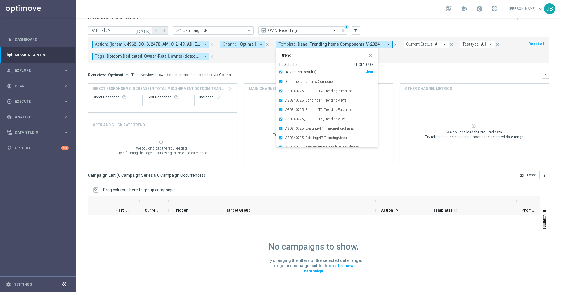
click at [403, 68] on mini-dashboard "Overview: Optimail arrow_drop_down This overview shows data of campaigns execut…" at bounding box center [319, 117] width 462 height 108
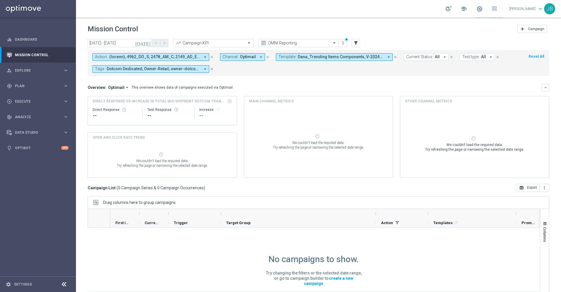
scroll to position [13, 0]
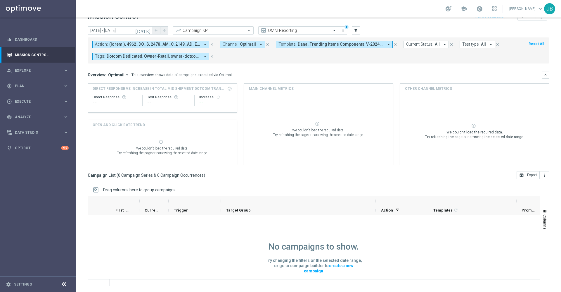
click at [318, 45] on span "Dana_Trending Items Components, V-20240725_BondingT4_TrendingPurchases, V-20240…" at bounding box center [341, 44] width 86 height 5
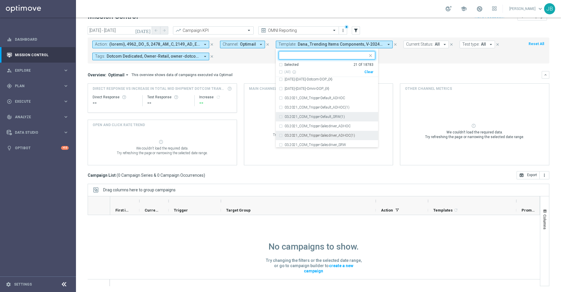
scroll to position [601, 0]
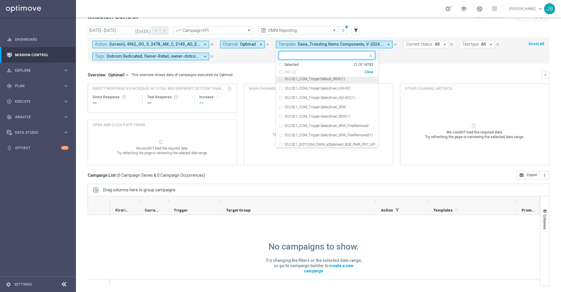
click at [279, 64] on div "Selected 21 Of 18783" at bounding box center [326, 64] width 95 height 5
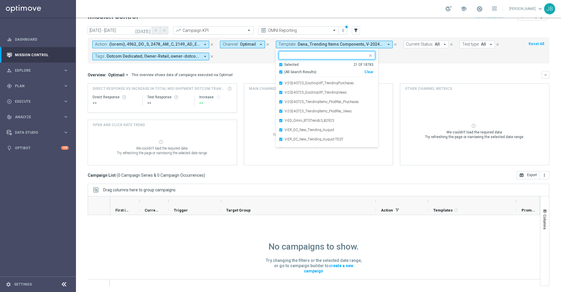
scroll to position [45, 0]
click at [412, 62] on div "Action: arrow_drop_down close Channel: Optimail arrow_drop_down close Template:…" at bounding box center [319, 50] width 462 height 26
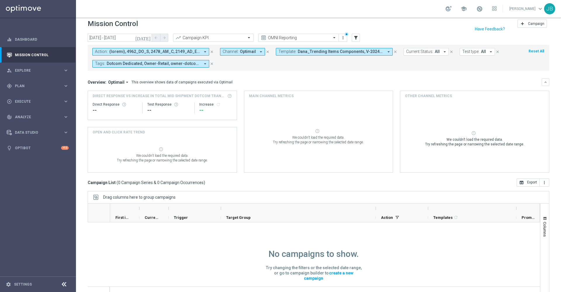
scroll to position [0, 0]
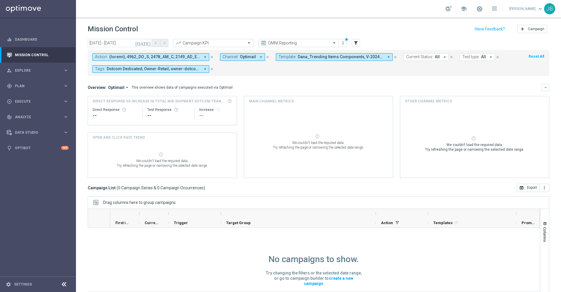
click at [148, 42] on icon "[DATE]" at bounding box center [143, 42] width 16 height 5
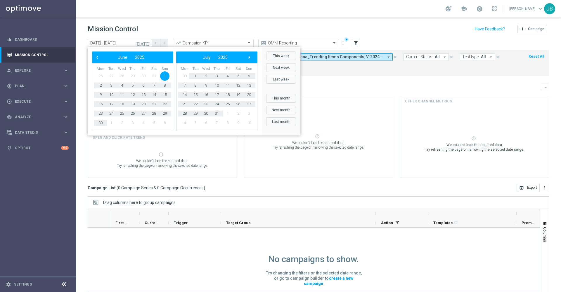
click at [343, 75] on div "Action: arrow_drop_down close Channel: Optimail arrow_drop_down close Template:…" at bounding box center [319, 63] width 462 height 26
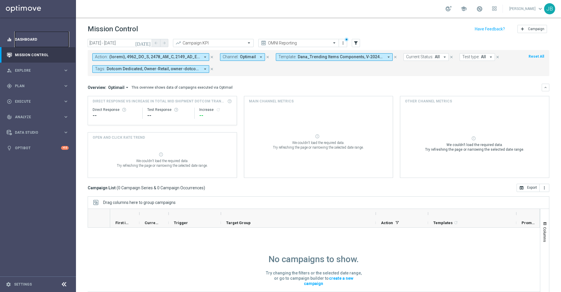
click at [34, 37] on link "Dashboard" at bounding box center [42, 39] width 54 height 15
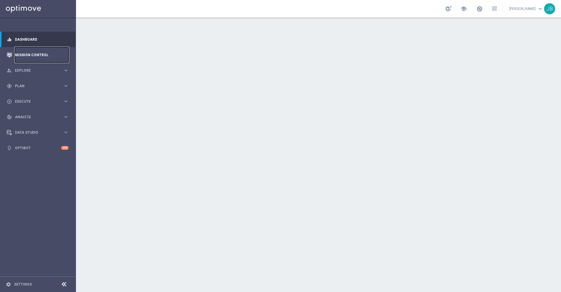
click at [41, 55] on link "Mission Control" at bounding box center [42, 54] width 54 height 15
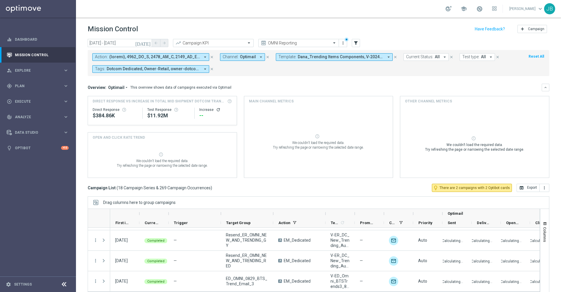
drag, startPoint x: 270, startPoint y: 78, endPoint x: 83, endPoint y: -32, distance: 217.1
click at [83, 0] on html "equalizer Dashboard Mission Control" at bounding box center [280, 146] width 561 height 292
click at [331, 42] on span at bounding box center [334, 42] width 7 height 5
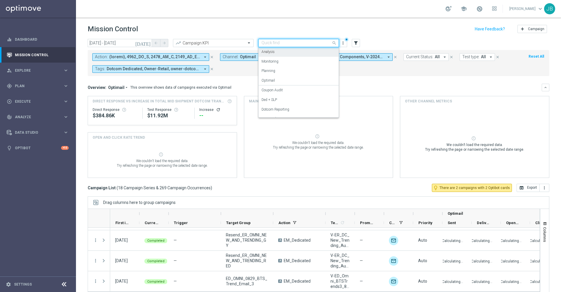
click at [264, 51] on label "Analysis" at bounding box center [268, 51] width 13 height 5
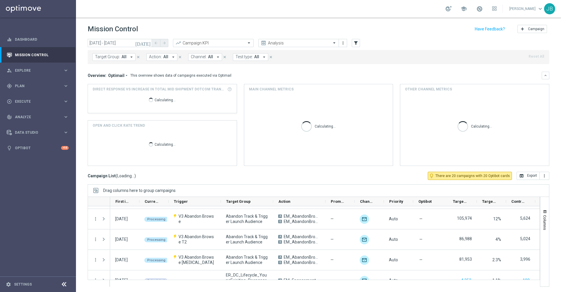
click at [126, 57] on button "Target Group: All arrow_drop_down" at bounding box center [113, 57] width 43 height 8
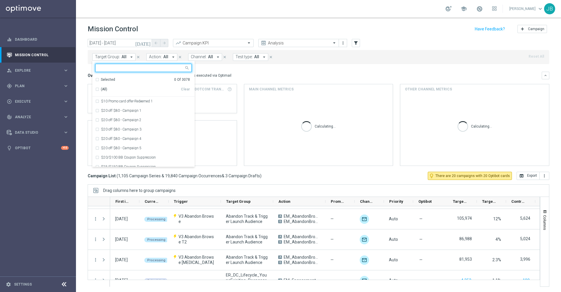
click at [126, 67] on input "text" at bounding box center [141, 67] width 86 height 5
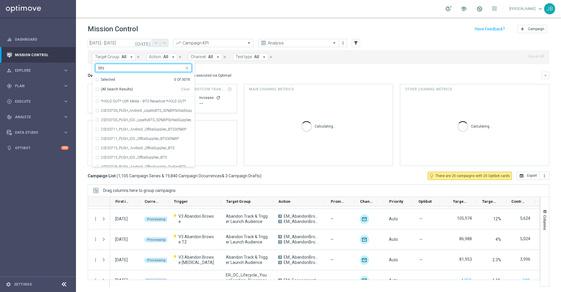
click at [95, 89] on div "Selected 0 Of 3078 (All Search Results) Clear" at bounding box center [143, 86] width 102 height 22
click at [98, 88] on div "(All Search Results)" at bounding box center [138, 89] width 86 height 5
type input "bts"
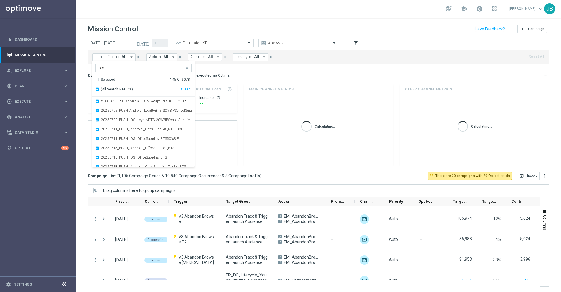
click at [269, 69] on mini-dashboard "Overview: Optimail arrow_drop_down This overview shows data of campaigns execut…" at bounding box center [319, 118] width 462 height 108
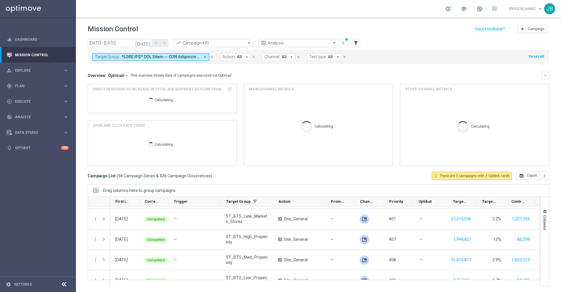
click at [274, 58] on span "Channel:" at bounding box center [272, 56] width 16 height 5
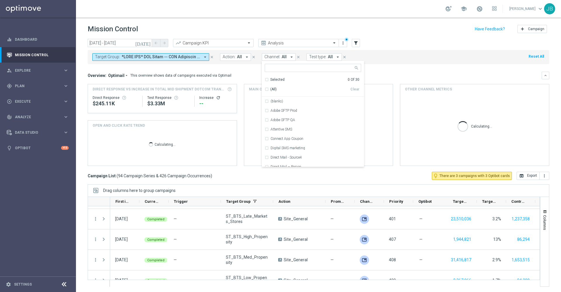
click at [391, 70] on mini-dashboard "Overview: Optimail arrow_drop_down This overview shows data of campaigns execut…" at bounding box center [319, 118] width 462 height 108
click at [289, 58] on icon "arrow_drop_down" at bounding box center [291, 56] width 5 height 5
click at [267, 79] on div "Selected 0 Of 30" at bounding box center [312, 79] width 95 height 5
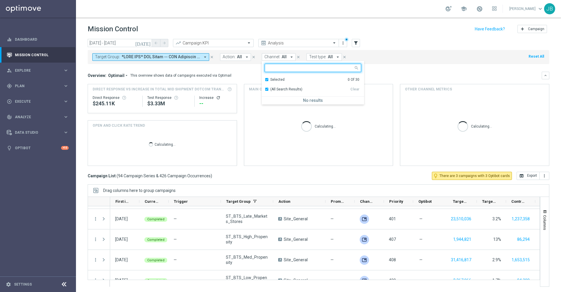
click at [265, 79] on div "Selected 0 Of 30" at bounding box center [312, 79] width 95 height 5
click at [314, 68] on input "text" at bounding box center [311, 67] width 86 height 5
click at [289, 101] on div "Optimail" at bounding box center [316, 101] width 91 height 4
type input "op"
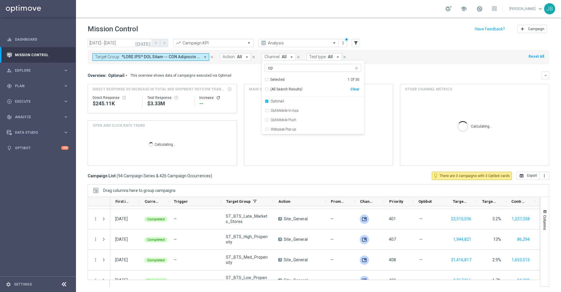
click at [405, 71] on mini-dashboard "Overview: Optimail arrow_drop_down This overview shows data of campaigns execut…" at bounding box center [319, 118] width 462 height 108
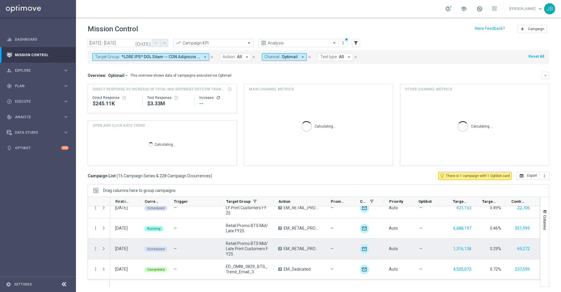
scroll to position [1, 0]
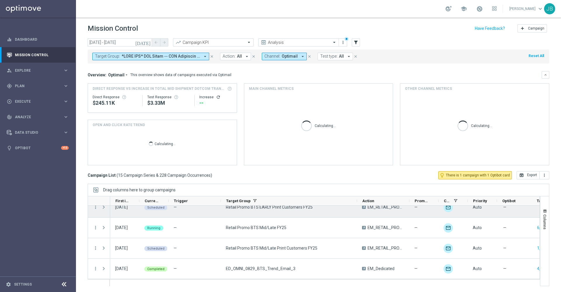
drag, startPoint x: 273, startPoint y: 201, endPoint x: 359, endPoint y: 206, distance: 86.1
click at [359, 206] on div at bounding box center [314, 241] width 452 height 90
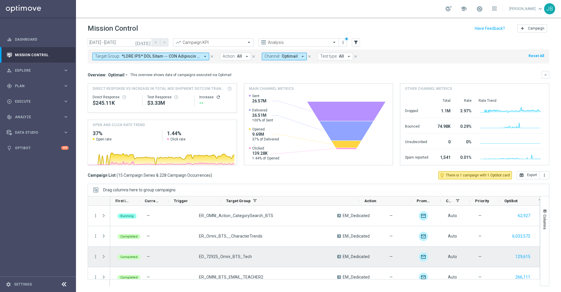
scroll to position [0, 0]
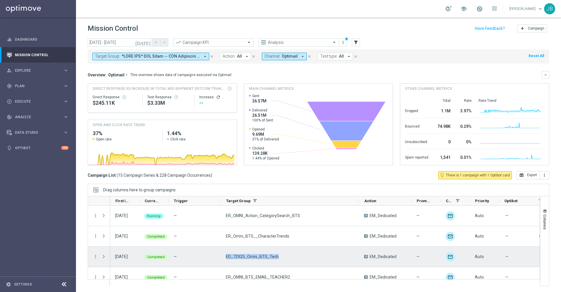
drag, startPoint x: 276, startPoint y: 257, endPoint x: 223, endPoint y: 257, distance: 52.6
click at [223, 257] on div "ED_72925_Omni_BTS_Tech" at bounding box center [290, 256] width 138 height 20
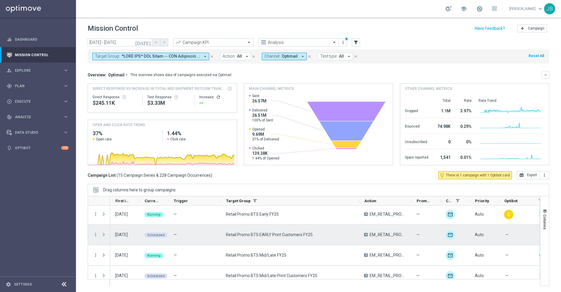
scroll to position [234, 0]
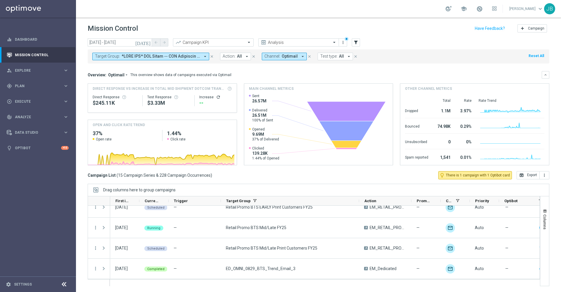
click at [149, 42] on icon "[DATE]" at bounding box center [143, 42] width 16 height 5
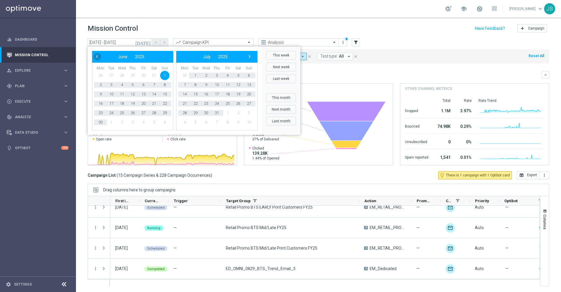
click at [99, 58] on span "‹" at bounding box center [97, 57] width 8 height 8
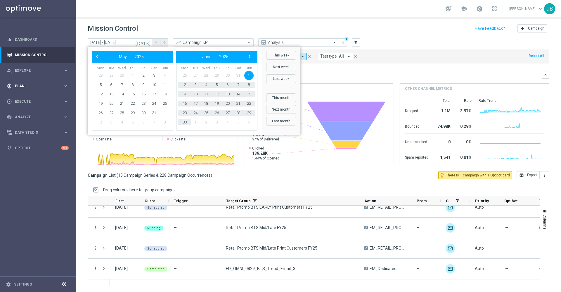
click at [33, 86] on span "Plan" at bounding box center [39, 86] width 48 height 4
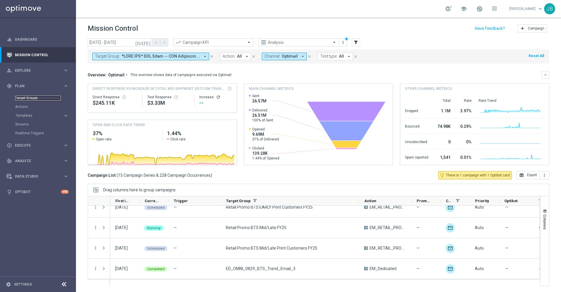
click at [33, 97] on link "Target Groups" at bounding box center [38, 98] width 46 height 5
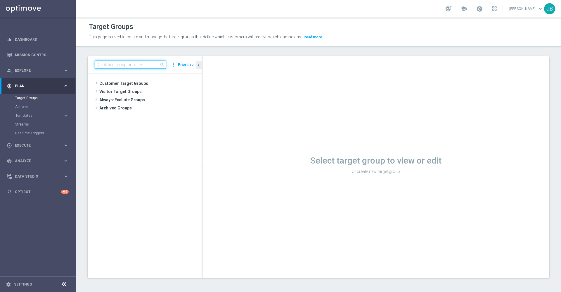
click at [128, 62] on input at bounding box center [130, 64] width 71 height 8
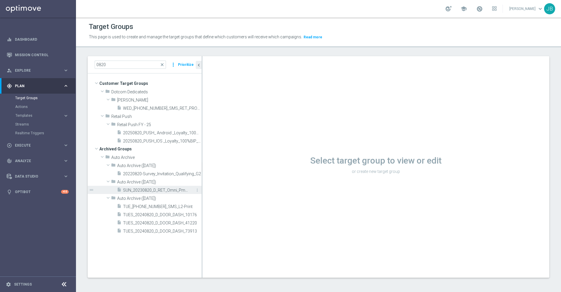
click at [161, 189] on span "SUN_20230820_D_RET_Omni_Pms_Biz" at bounding box center [155, 190] width 65 height 5
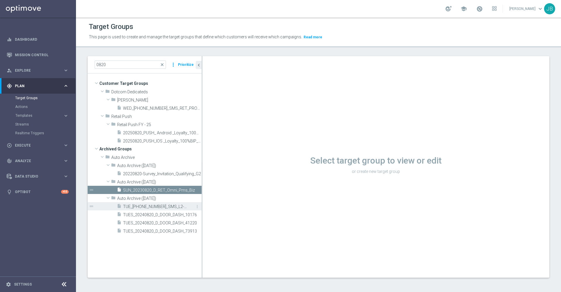
scroll to position [1, 0]
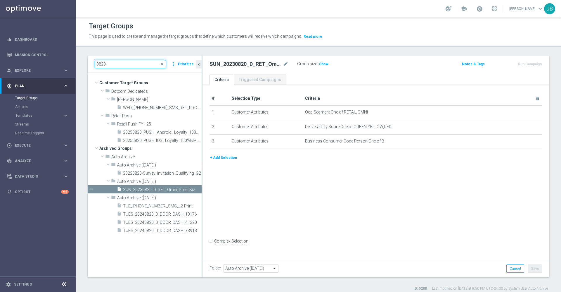
click at [132, 66] on input "0820" at bounding box center [130, 64] width 71 height 8
type input "0"
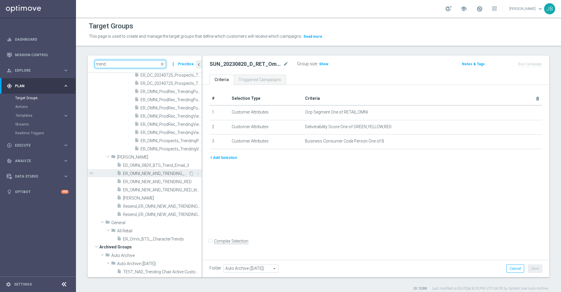
scroll to position [5, 0]
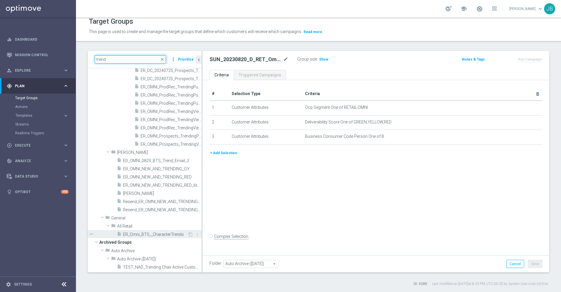
type input "trend"
click at [148, 233] on span "ER_Omni_BTS__CharacterTrends" at bounding box center [155, 234] width 65 height 5
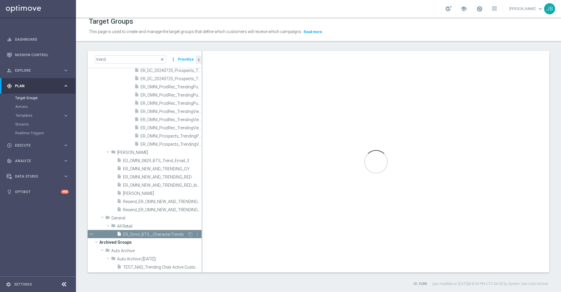
type input "All Retail"
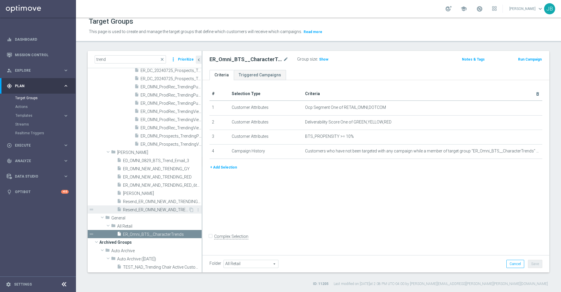
scroll to position [71, 0]
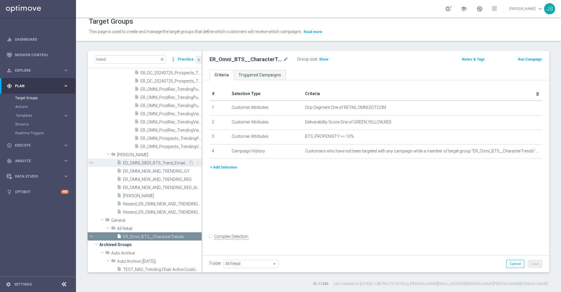
click at [152, 162] on span "ED_OMNI_0829_BTS_Trend_Email_3" at bounding box center [155, 162] width 65 height 5
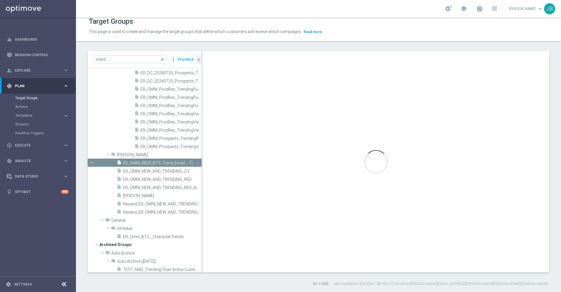
checkbox input "true"
type input "[PERSON_NAME]"
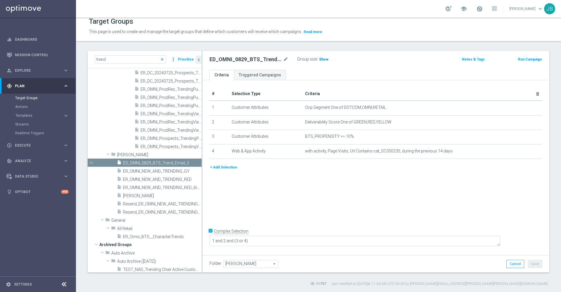
click at [325, 60] on span "Show" at bounding box center [323, 59] width 9 height 4
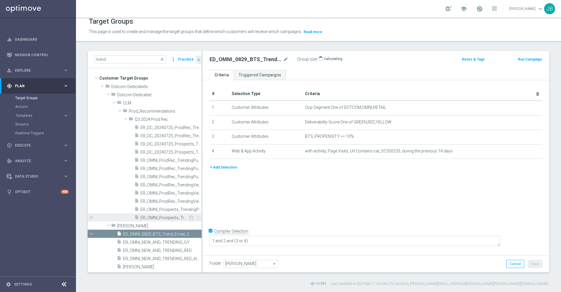
scroll to position [4, 0]
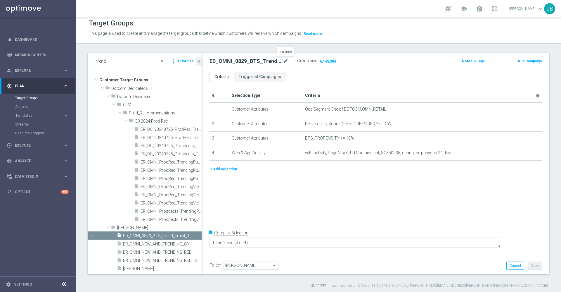
click at [285, 62] on icon "mode_edit" at bounding box center [285, 61] width 5 height 7
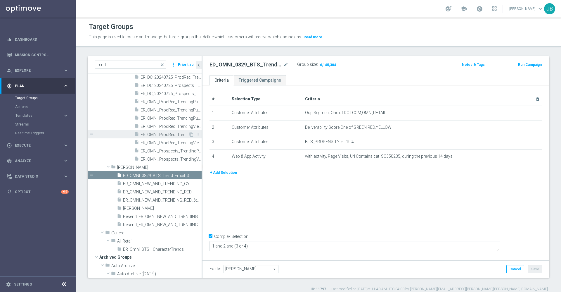
scroll to position [74, 0]
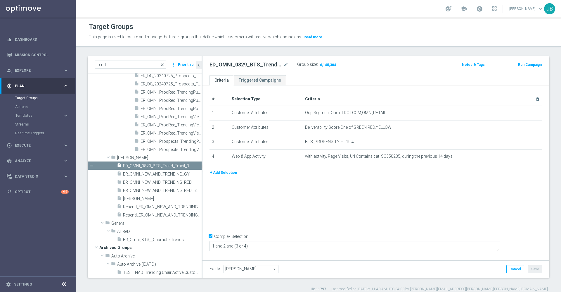
click at [163, 65] on span "close" at bounding box center [162, 64] width 5 height 5
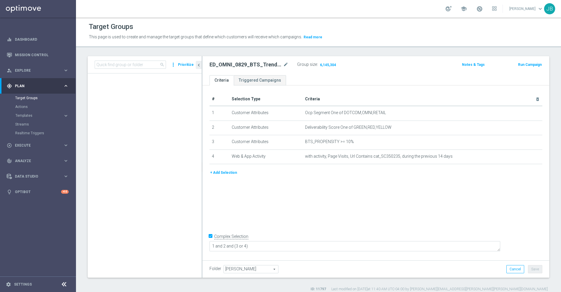
scroll to position [3386, 0]
click at [136, 63] on input at bounding box center [130, 64] width 71 height 8
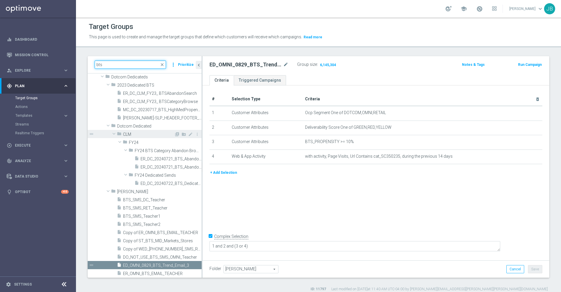
scroll to position [15, 0]
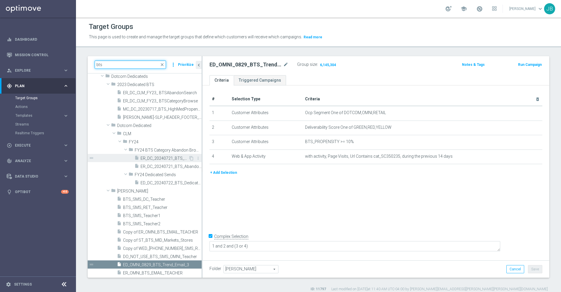
type input "bts"
click at [158, 158] on span "ER_DC_20240721_BTS_AbandonBrowse" at bounding box center [165, 158] width 48 height 5
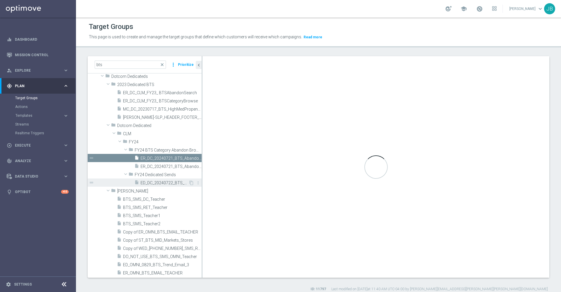
type input "FY24 BTS Category Abandon Browse/Search"
type textarea "1 and 2 and (3 and (4 or 5)) and 6"
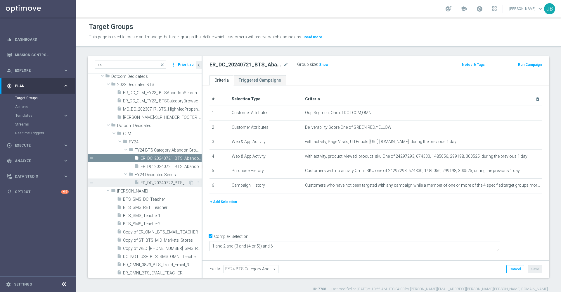
click at [158, 181] on span "ED_DC_20240722_BTS_DedicatedTeacherAppreciation" at bounding box center [165, 182] width 48 height 5
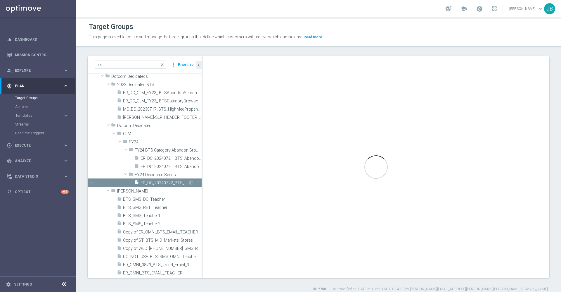
type input "FY24 Dedicated Sends"
type textarea "(1 or 2) and 3 and 4"
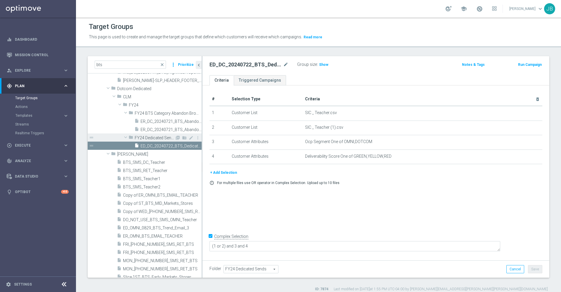
scroll to position [53, 0]
click at [160, 225] on span "ED_OMNI_0829_BTS_Trend_Email_3" at bounding box center [155, 226] width 65 height 5
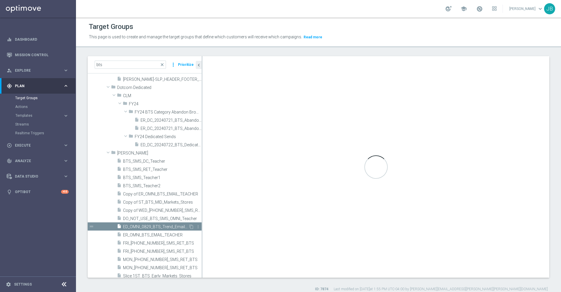
type input "[PERSON_NAME]"
type textarea "1 and 2 and (3 or 4)"
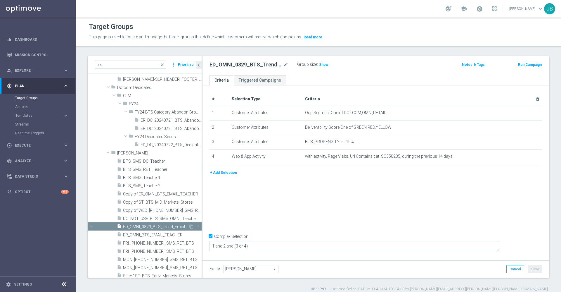
scroll to position [62, 0]
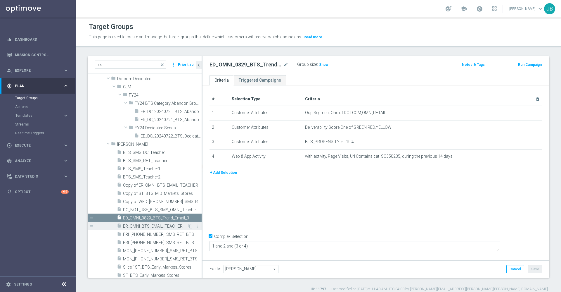
click at [159, 226] on span "ER_OMNI_BTS_EMAIL_TEACHER" at bounding box center [155, 226] width 65 height 5
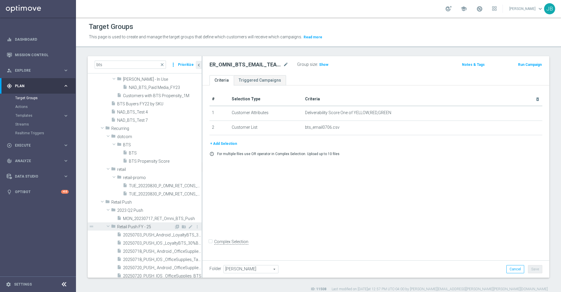
scroll to position [832, 0]
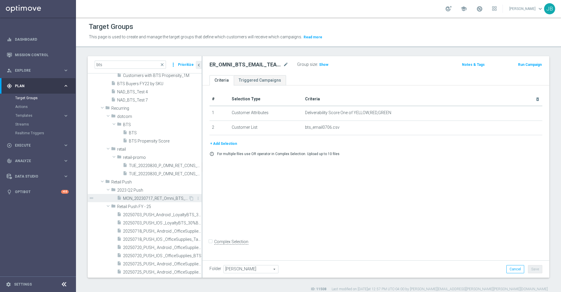
click at [155, 199] on span "MON_20230717_RET_Omni_BTS_Push" at bounding box center [155, 198] width 65 height 5
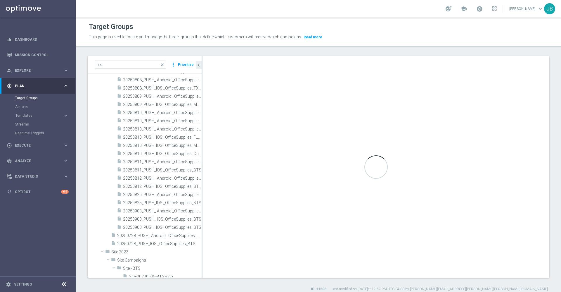
checkbox input "true"
type input "2023 Q2 Push"
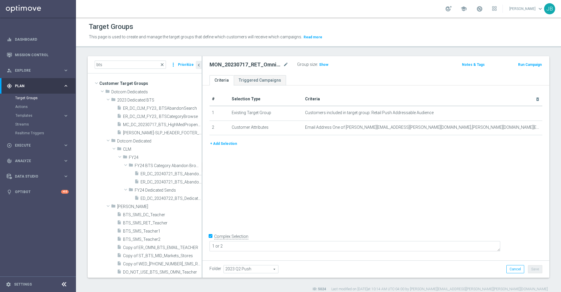
click at [163, 65] on span "close" at bounding box center [162, 64] width 5 height 5
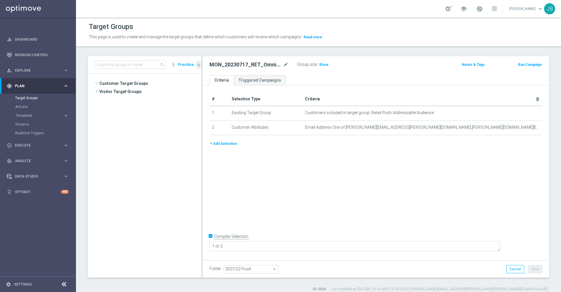
scroll to position [18499, 0]
click at [131, 63] on input at bounding box center [130, 64] width 71 height 8
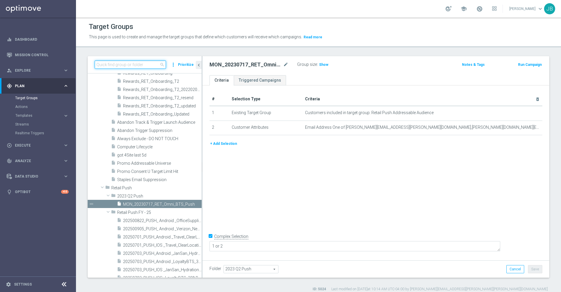
paste input "ER_OMNI_BTS_EMAIL_TEACHER2"
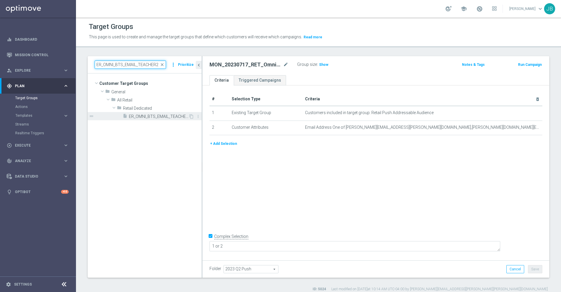
type input "ER_OMNI_BTS_EMAIL_TEACHER2"
click at [162, 116] on span "ER_OMNI_BTS_EMAIL_TEACHER2" at bounding box center [159, 116] width 60 height 5
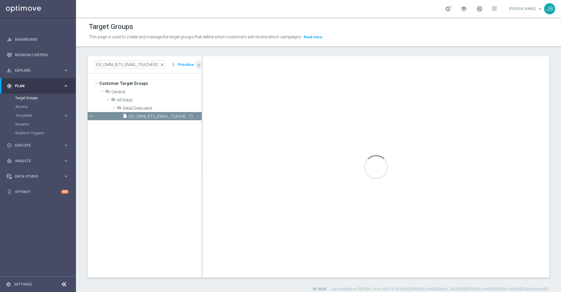
checkbox input "false"
type input "Retail Dedicated"
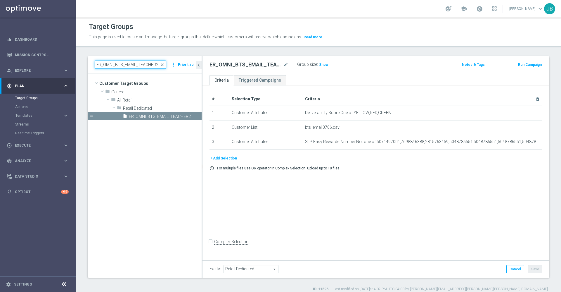
click at [158, 62] on input "ER_OMNI_BTS_EMAIL_TEACHER2" at bounding box center [130, 64] width 71 height 8
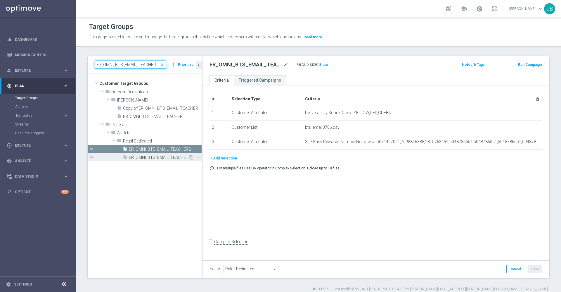
type input "ER_OMNI_BTS_EMAIL_TEACHER"
click at [164, 154] on div "insert_drive_file ER_OMNI_BTS_EMAIL_TEACHER3" at bounding box center [156, 157] width 66 height 8
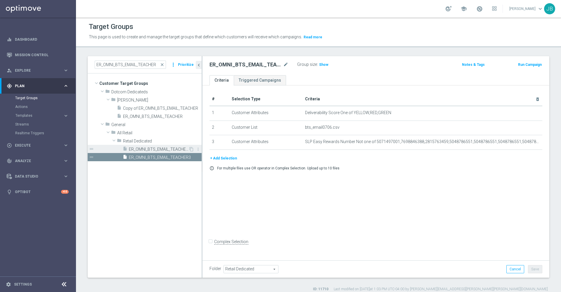
click at [154, 149] on span "ER_OMNI_BTS_EMAIL_TEACHER2" at bounding box center [159, 149] width 60 height 5
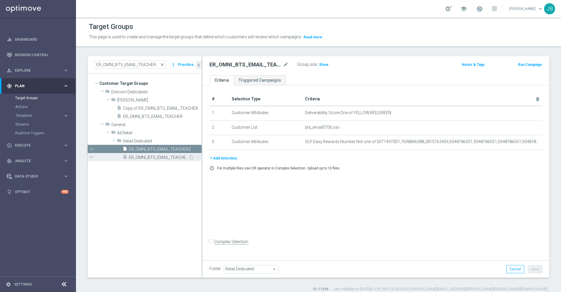
click at [154, 157] on span "ER_OMNI_BTS_EMAIL_TEACHER3" at bounding box center [159, 157] width 60 height 5
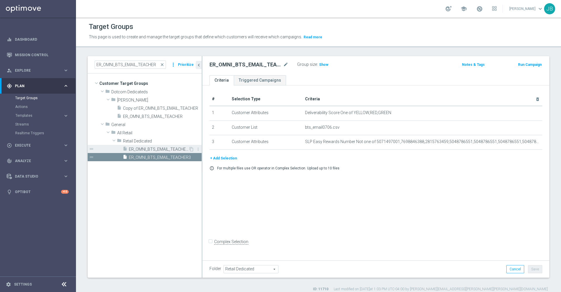
click at [155, 150] on span "ER_OMNI_BTS_EMAIL_TEACHER2" at bounding box center [159, 149] width 60 height 5
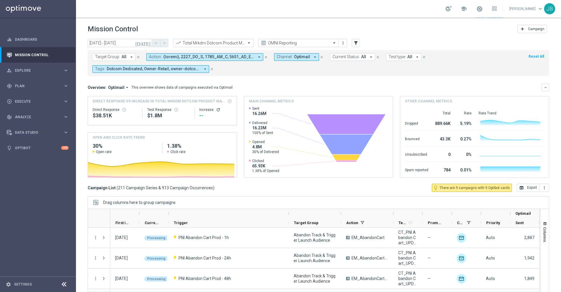
click at [217, 107] on icon "refresh" at bounding box center [218, 109] width 5 height 5
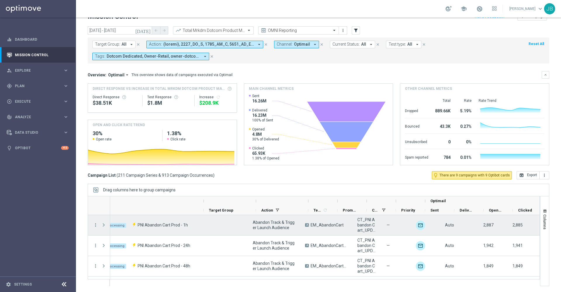
scroll to position [0, 131]
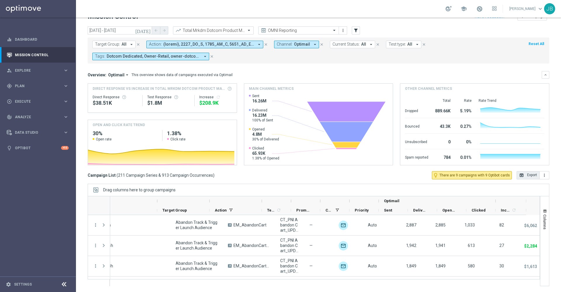
click at [520, 176] on button "open_in_browser Export" at bounding box center [528, 175] width 23 height 8
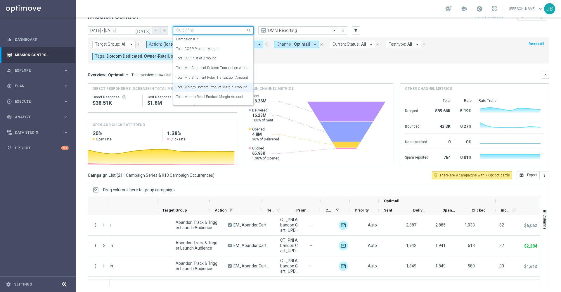
click at [231, 31] on input "text" at bounding box center [207, 30] width 63 height 5
click at [218, 78] on label "Total Mid Shipment Retail Transaction Amount" at bounding box center [212, 77] width 72 height 5
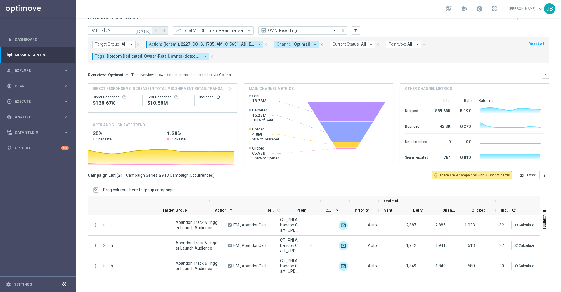
click at [216, 98] on icon "refresh" at bounding box center [218, 97] width 5 height 5
click at [459, 151] on div "Spam reported 784 0.01% Created with Highcharts 9.3.3" at bounding box center [474, 156] width 139 height 15
click at [519, 176] on icon "open_in_browser" at bounding box center [521, 175] width 5 height 5
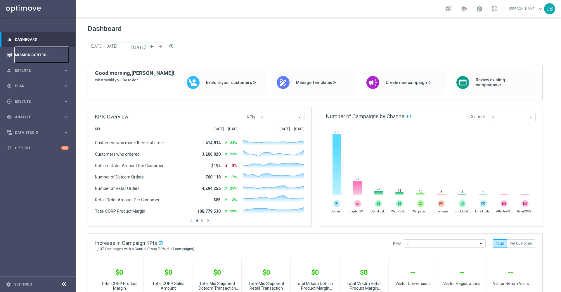
click at [48, 56] on link "Mission Control" at bounding box center [42, 54] width 54 height 15
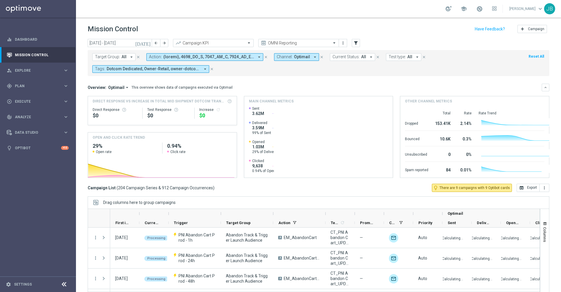
click at [148, 43] on icon "[DATE]" at bounding box center [143, 42] width 16 height 5
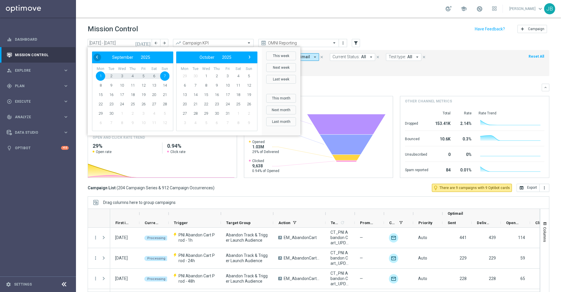
click at [97, 57] on span "‹" at bounding box center [97, 57] width 8 height 8
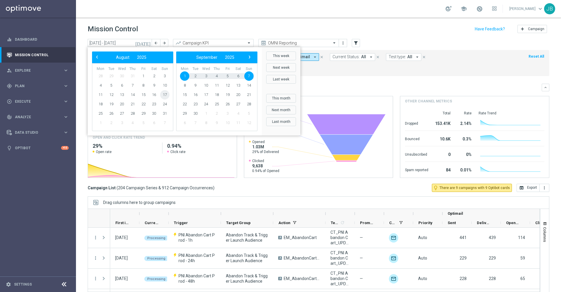
click at [165, 95] on span "17" at bounding box center [164, 94] width 9 height 9
click at [154, 105] on span "23" at bounding box center [153, 103] width 9 height 9
type input "17 Aug 2025 - 23 Aug 2025"
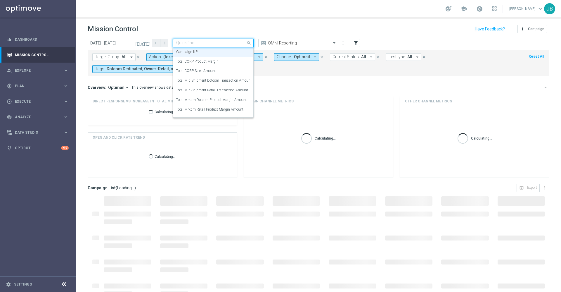
click at [214, 45] on input "text" at bounding box center [207, 43] width 63 height 5
click at [209, 108] on label "Total Mrkdm Retail Product Margin Amount" at bounding box center [209, 109] width 67 height 5
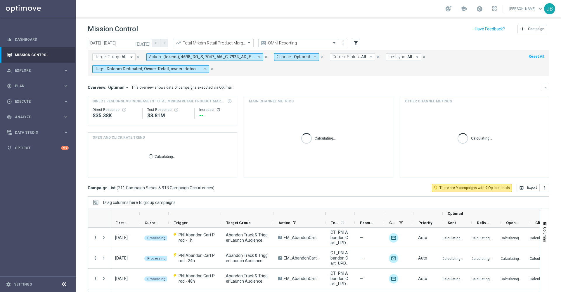
click at [216, 110] on icon "refresh" at bounding box center [218, 109] width 5 height 5
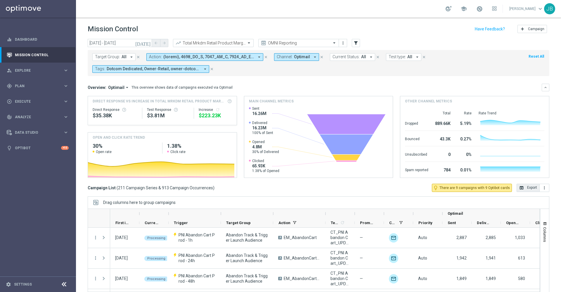
click at [521, 186] on button "open_in_browser Export" at bounding box center [528, 188] width 23 height 8
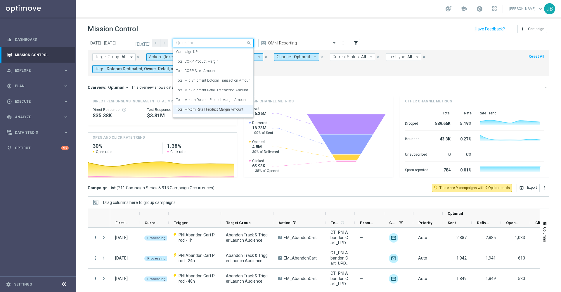
click at [224, 44] on input "text" at bounding box center [207, 43] width 63 height 5
click at [217, 70] on div "Total CORP Sales Amount" at bounding box center [213, 71] width 74 height 10
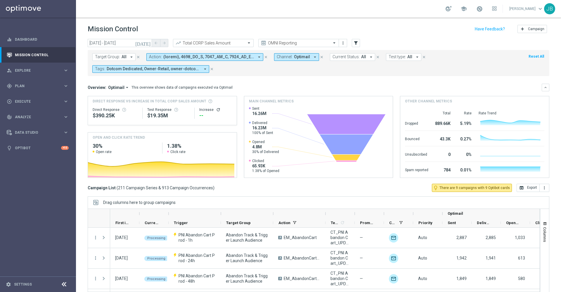
click at [216, 110] on icon "refresh" at bounding box center [218, 109] width 5 height 5
click at [522, 187] on button "open_in_browser Export" at bounding box center [528, 188] width 23 height 8
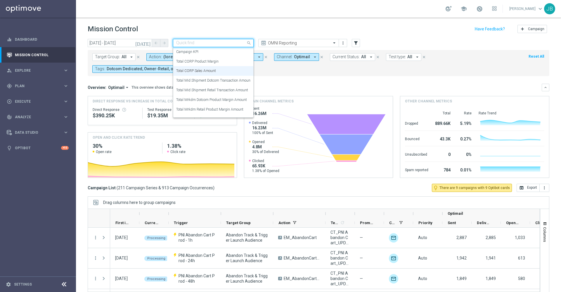
click at [239, 42] on div at bounding box center [213, 43] width 80 height 5
click at [220, 62] on div "Total CORP Product Margin" at bounding box center [213, 62] width 74 height 10
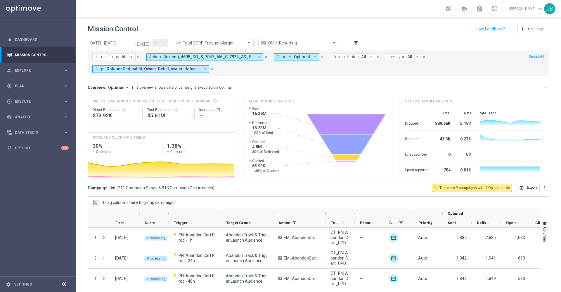
click at [216, 109] on icon "refresh" at bounding box center [218, 109] width 5 height 5
click at [518, 188] on button "open_in_browser Export" at bounding box center [528, 188] width 23 height 8
click at [31, 117] on span "Analyze" at bounding box center [39, 117] width 48 height 4
click at [34, 173] on span "BI Studio" at bounding box center [36, 173] width 42 height 4
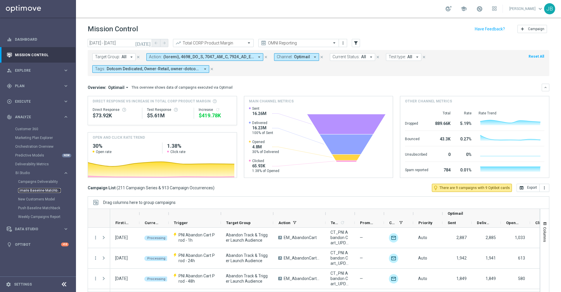
click at [40, 190] on link "Emails Baseline Matchback" at bounding box center [39, 190] width 43 height 5
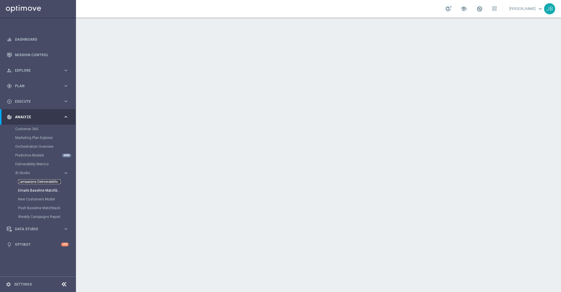
click at [43, 182] on link "Campaigns Deliverability" at bounding box center [39, 181] width 43 height 5
click at [43, 191] on link "Emails Baseline Matchback" at bounding box center [39, 190] width 43 height 5
click at [49, 52] on link "Mission Control" at bounding box center [42, 54] width 54 height 15
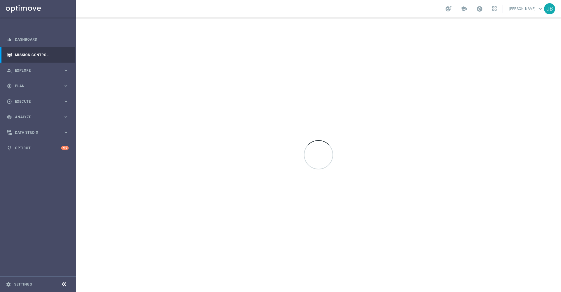
click at [224, 162] on div at bounding box center [318, 155] width 485 height 274
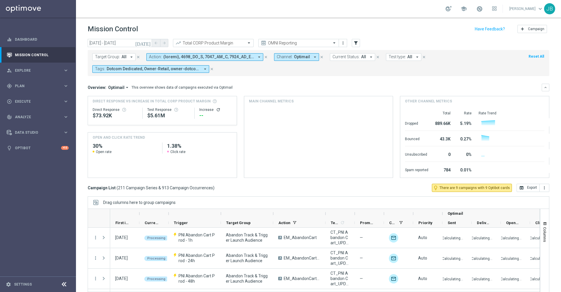
scroll to position [3, 0]
